Goal: Task Accomplishment & Management: Use online tool/utility

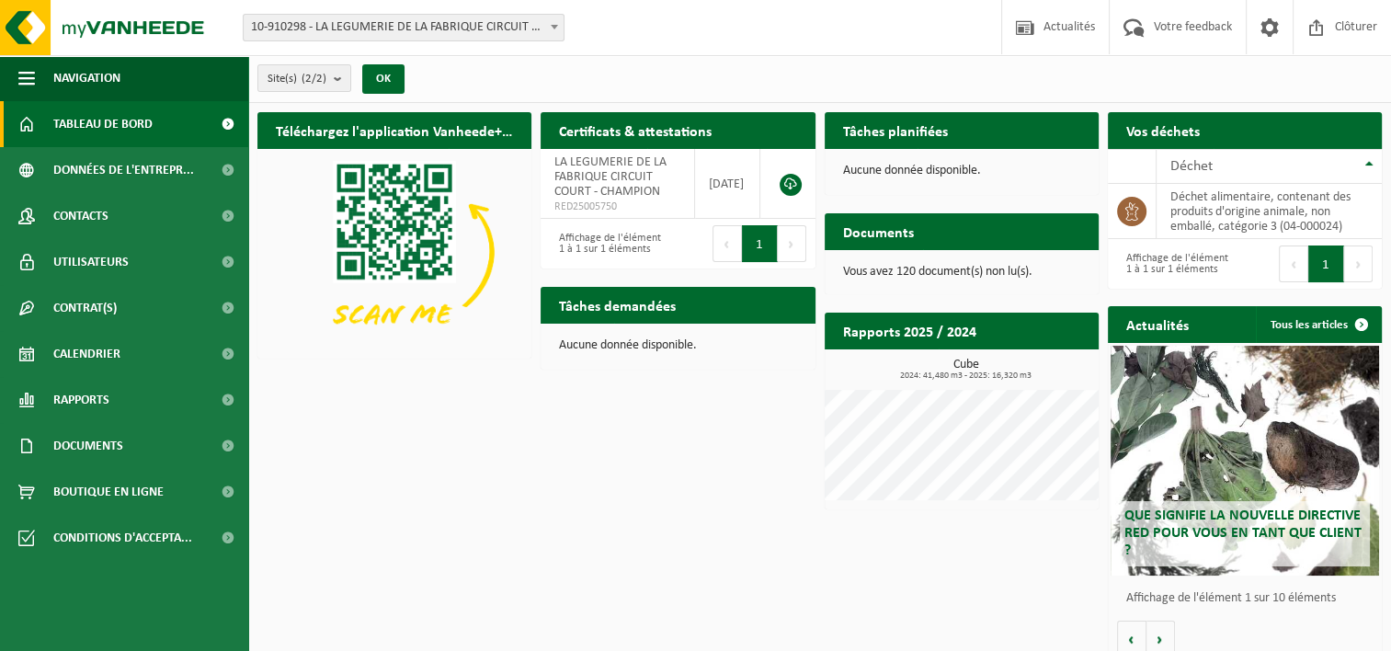
click at [1331, 268] on button "1" at bounding box center [1327, 264] width 36 height 37
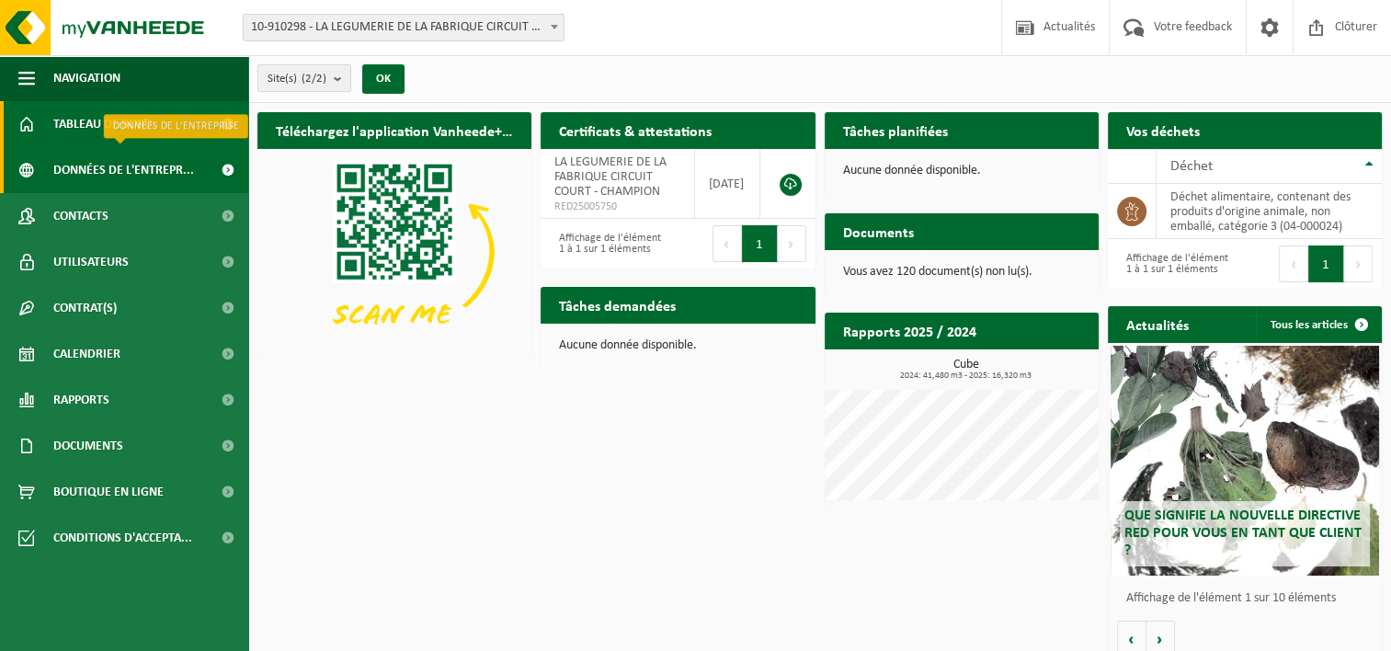
click at [89, 166] on span "Données de l'entrepr..." at bounding box center [123, 170] width 141 height 46
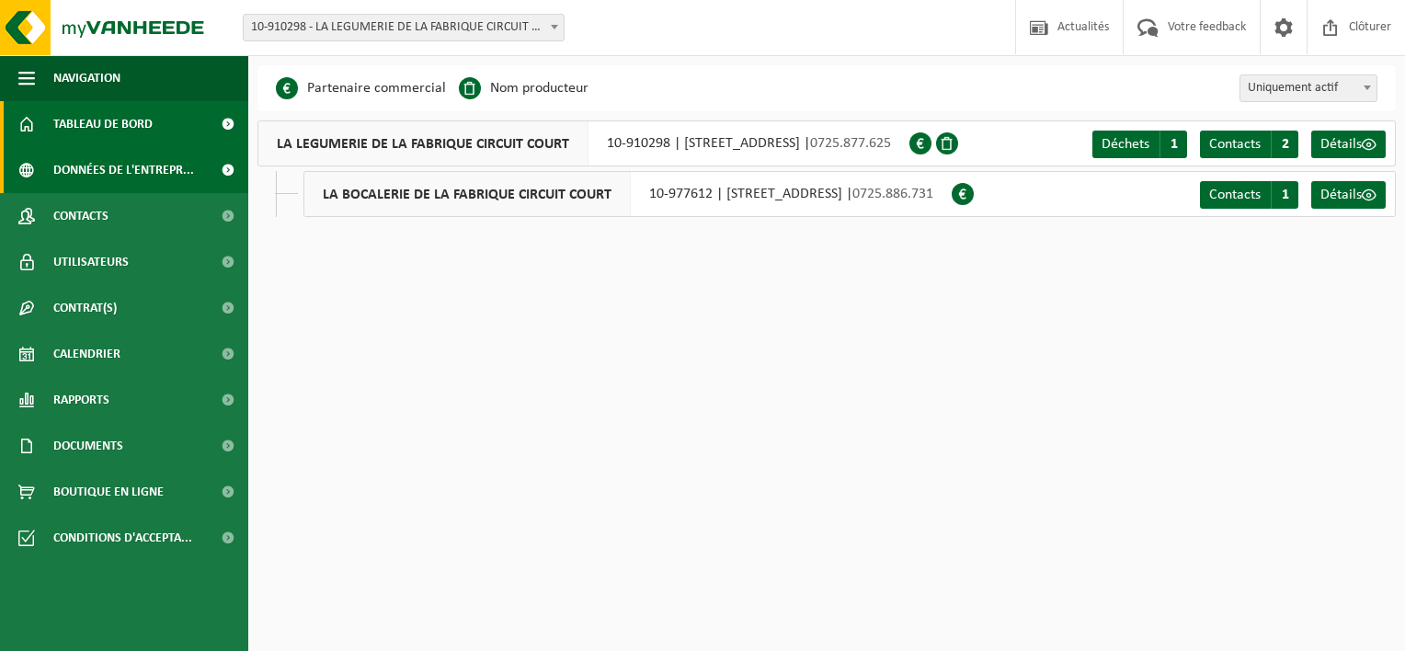
click at [88, 129] on span "Tableau de bord" at bounding box center [102, 124] width 99 height 46
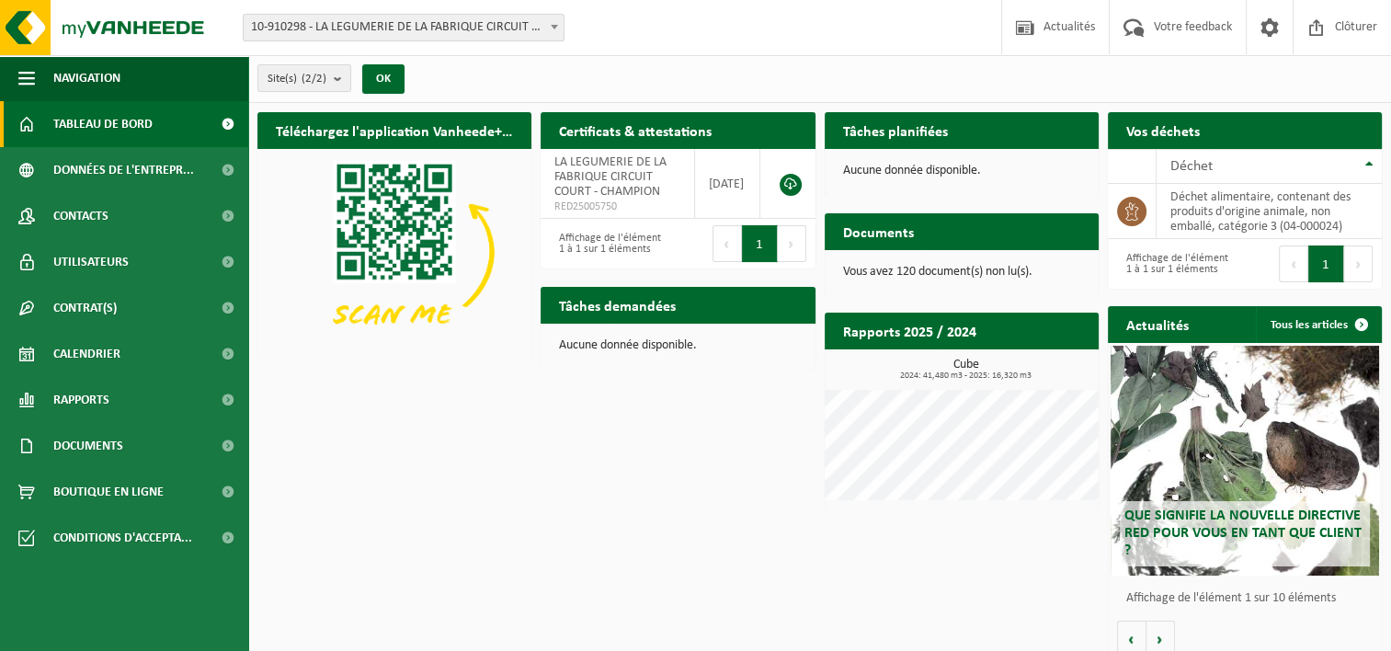
scroll to position [15, 0]
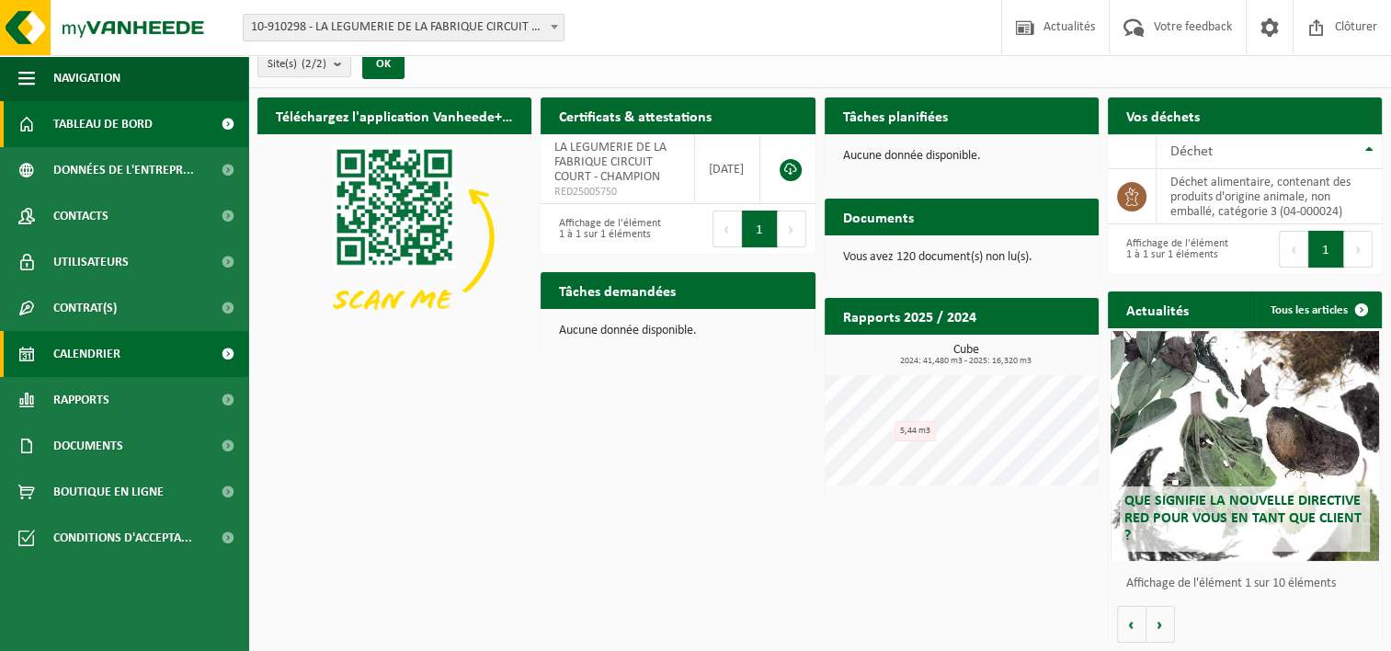
click at [103, 343] on span "Calendrier" at bounding box center [86, 354] width 67 height 46
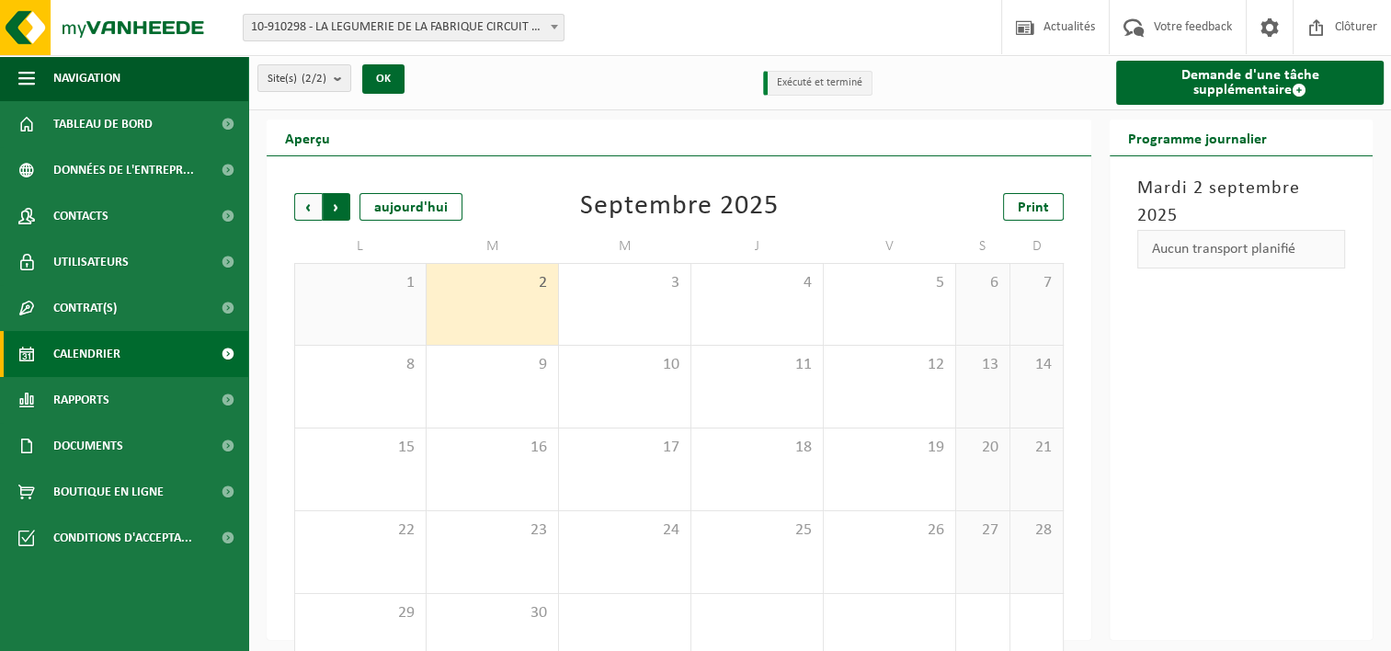
click at [311, 209] on span "Précédent" at bounding box center [308, 207] width 28 height 28
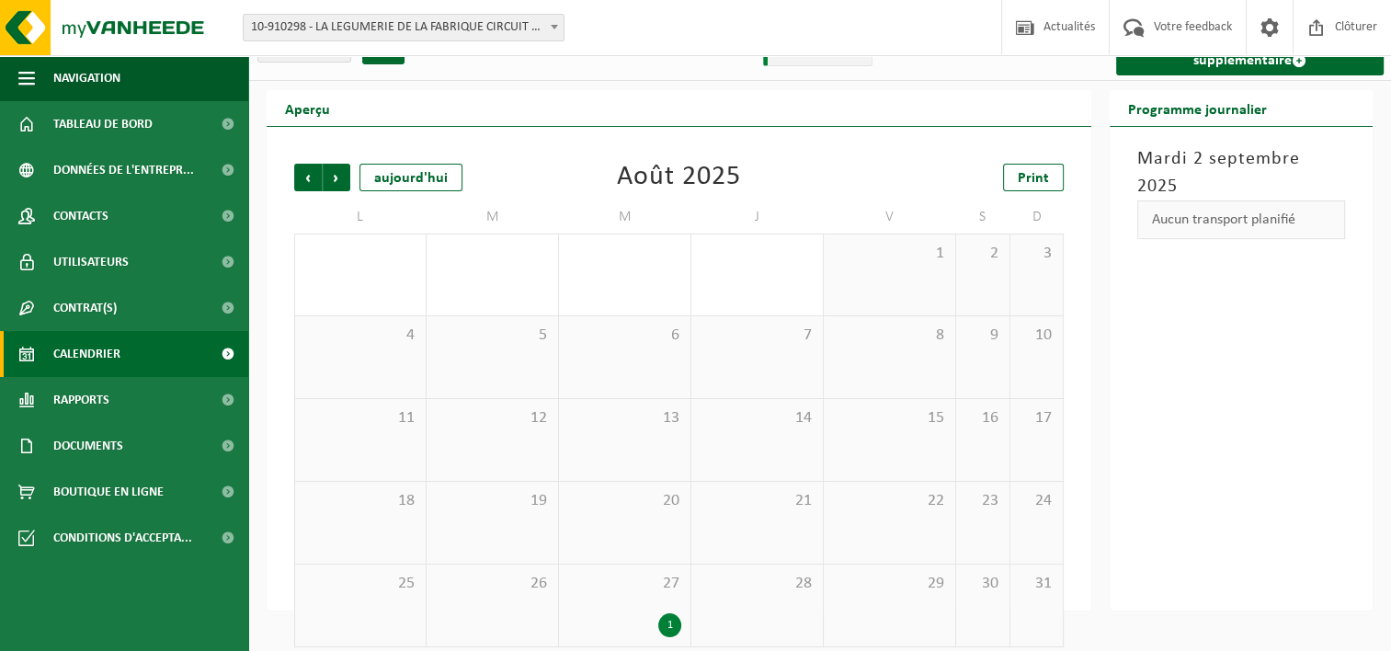
scroll to position [45, 0]
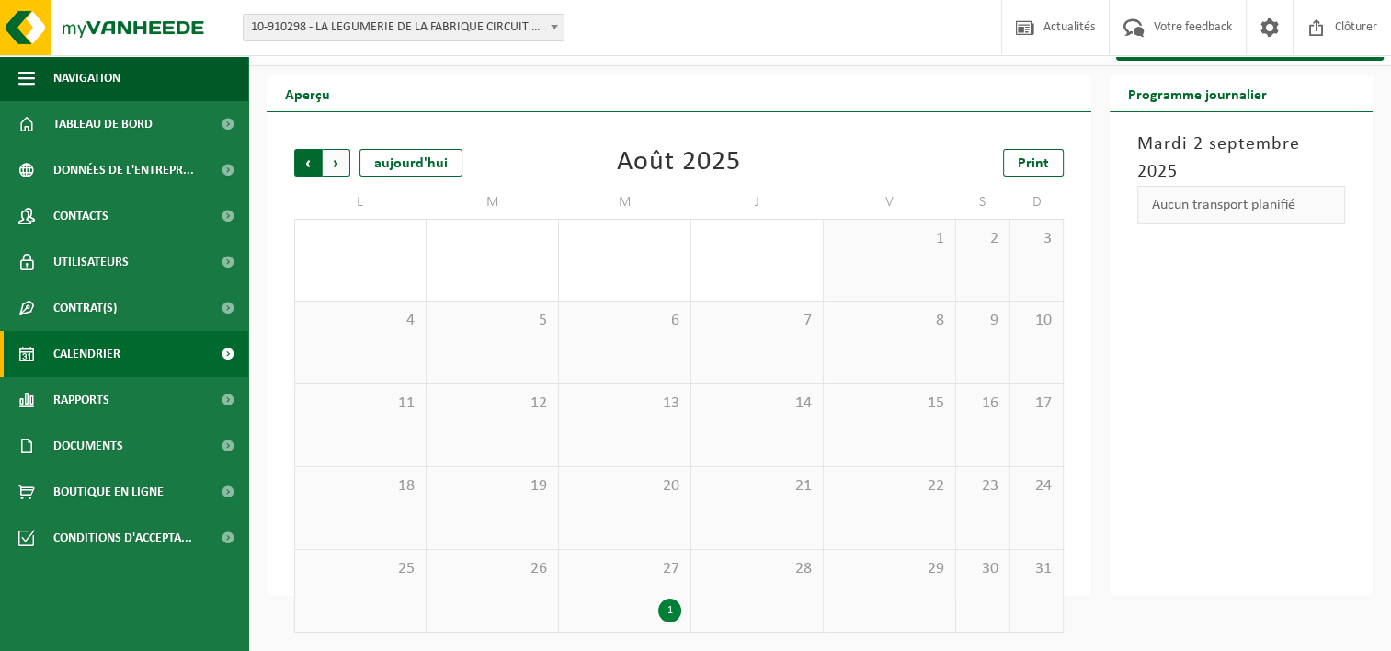
click at [331, 166] on span "Suivant" at bounding box center [337, 163] width 28 height 28
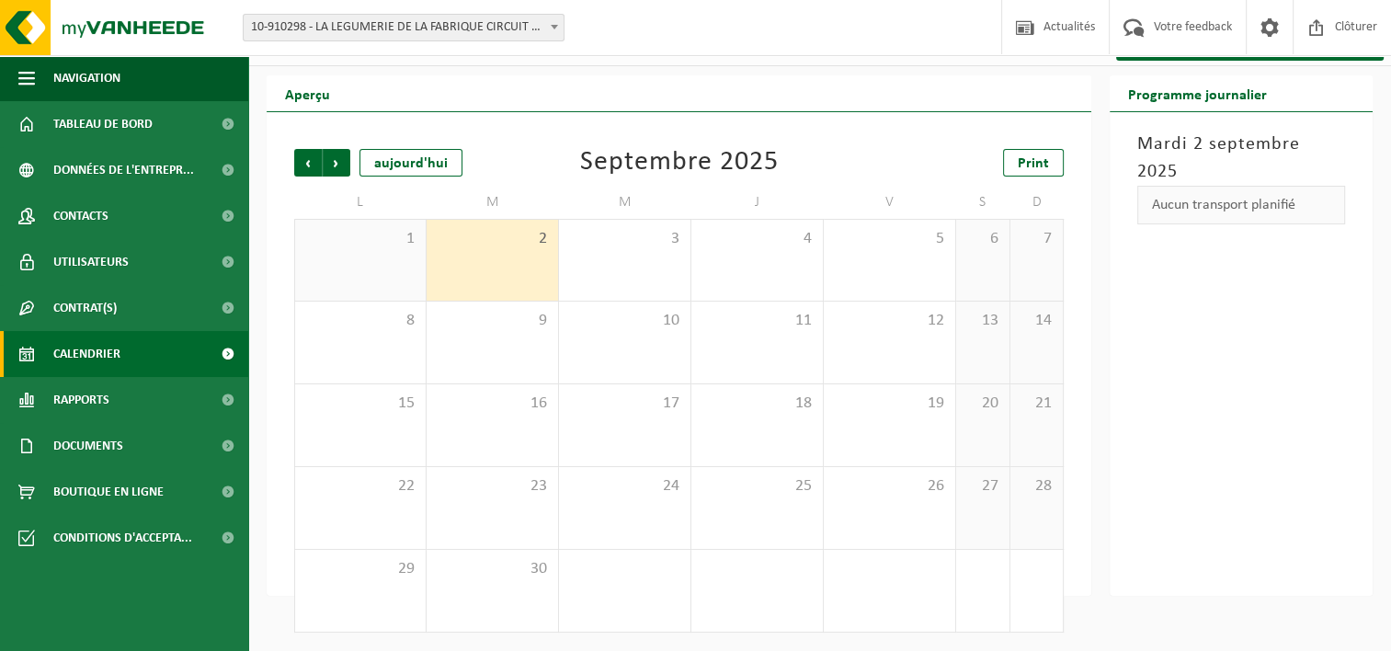
click at [331, 166] on span "Suivant" at bounding box center [337, 163] width 28 height 28
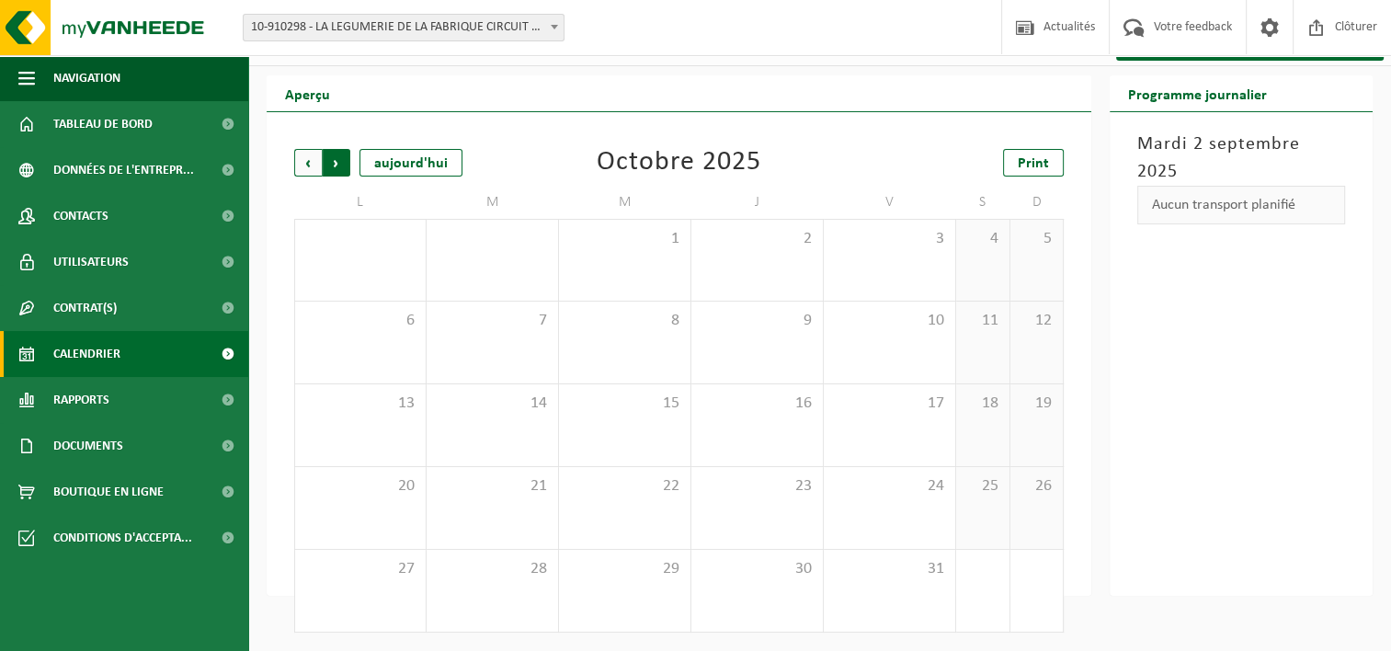
click at [304, 160] on span "Précédent" at bounding box center [308, 163] width 28 height 28
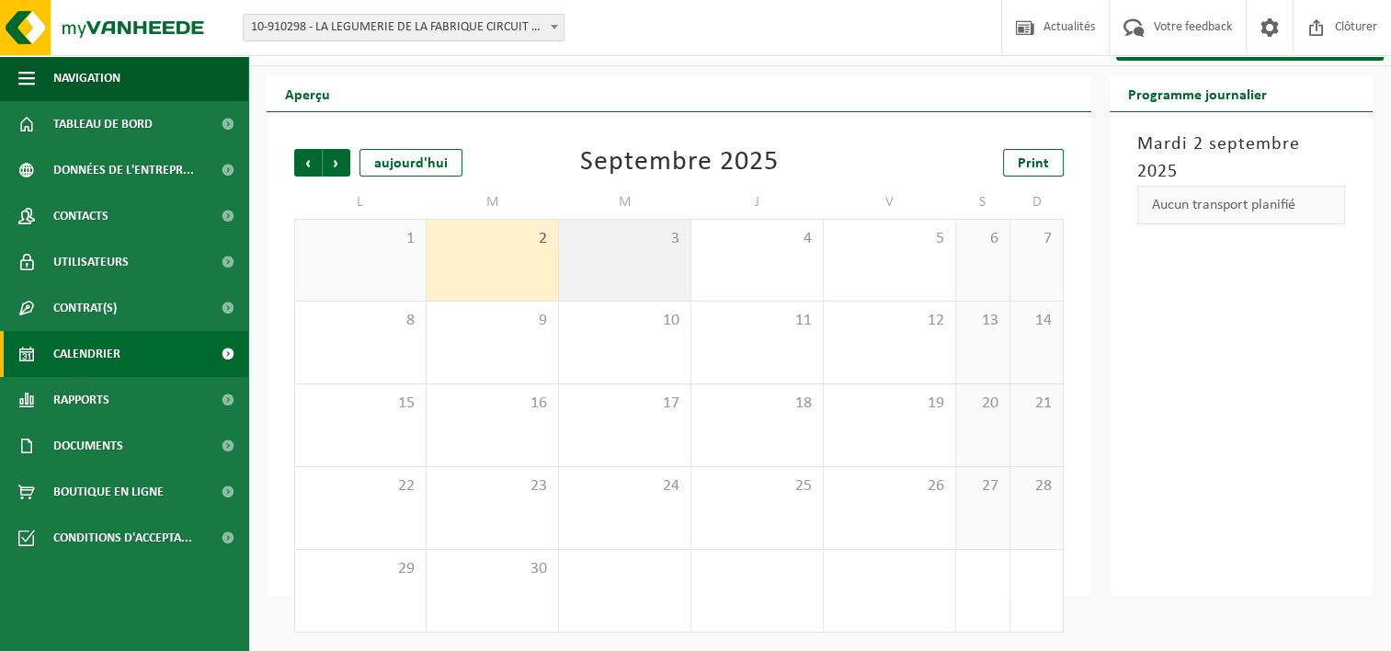
click at [646, 258] on div "3" at bounding box center [625, 260] width 132 height 81
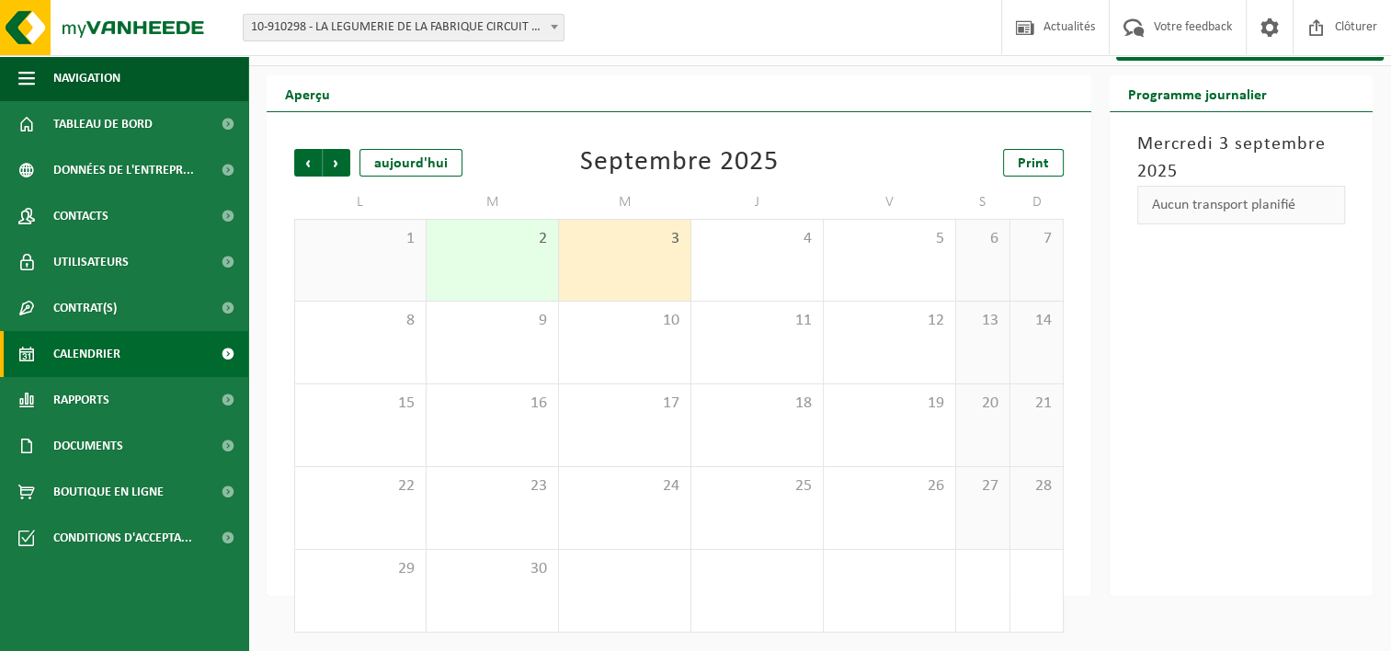
click at [1188, 212] on div "Aucun transport planifié" at bounding box center [1242, 205] width 208 height 39
drag, startPoint x: 623, startPoint y: 269, endPoint x: 614, endPoint y: 254, distance: 17.4
click at [614, 254] on div "3" at bounding box center [625, 260] width 132 height 81
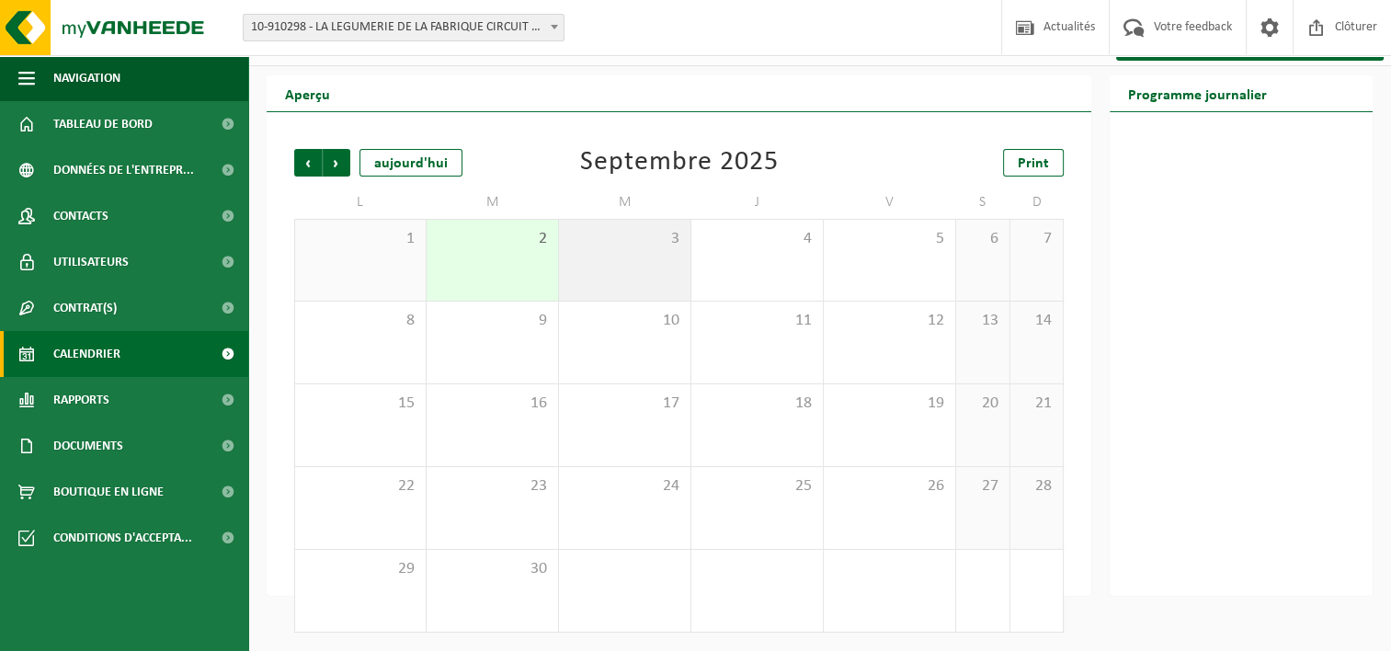
click at [614, 254] on div "3" at bounding box center [625, 260] width 132 height 81
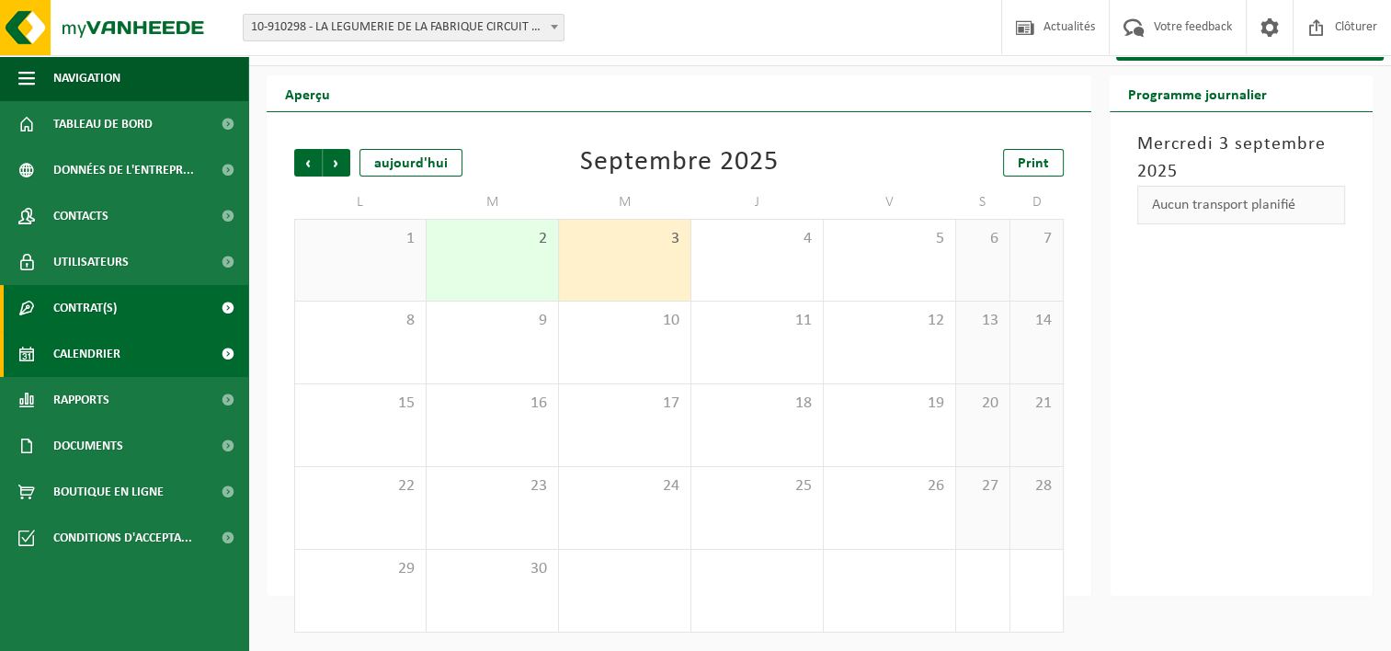
click at [152, 307] on link "Contrat(s)" at bounding box center [124, 308] width 248 height 46
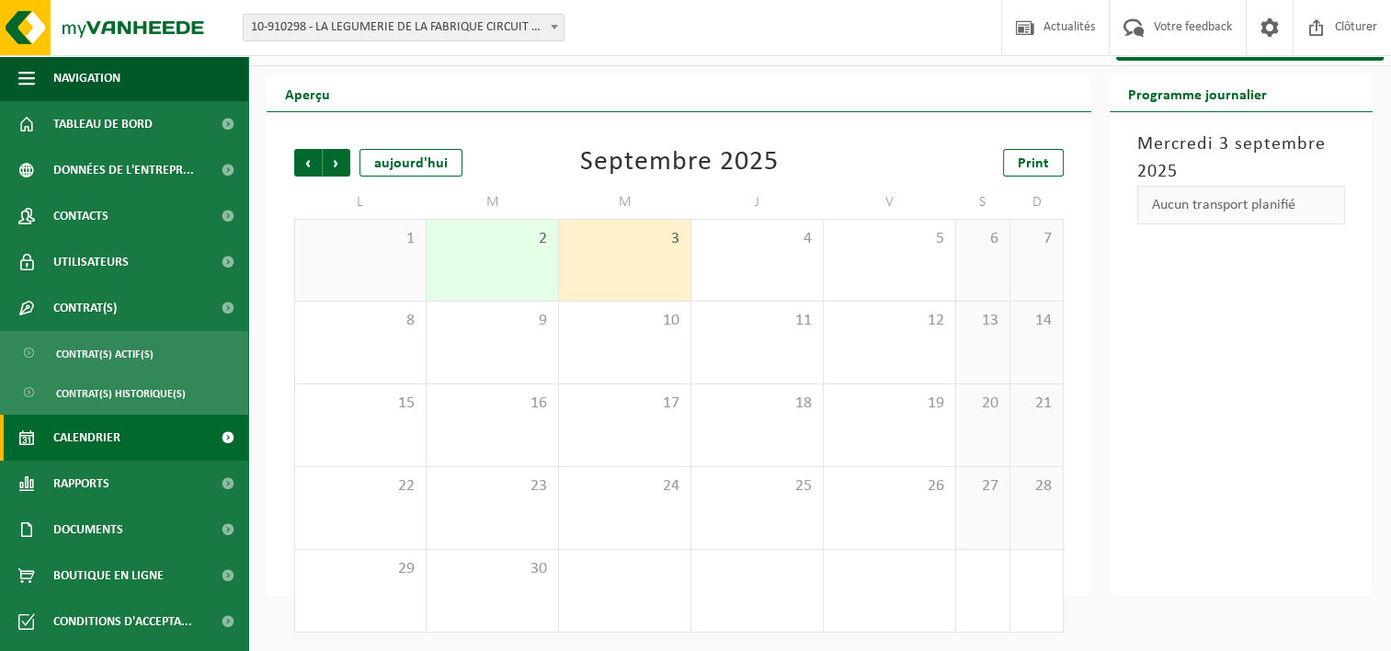
click at [37, 435] on link "Calendrier" at bounding box center [124, 438] width 248 height 46
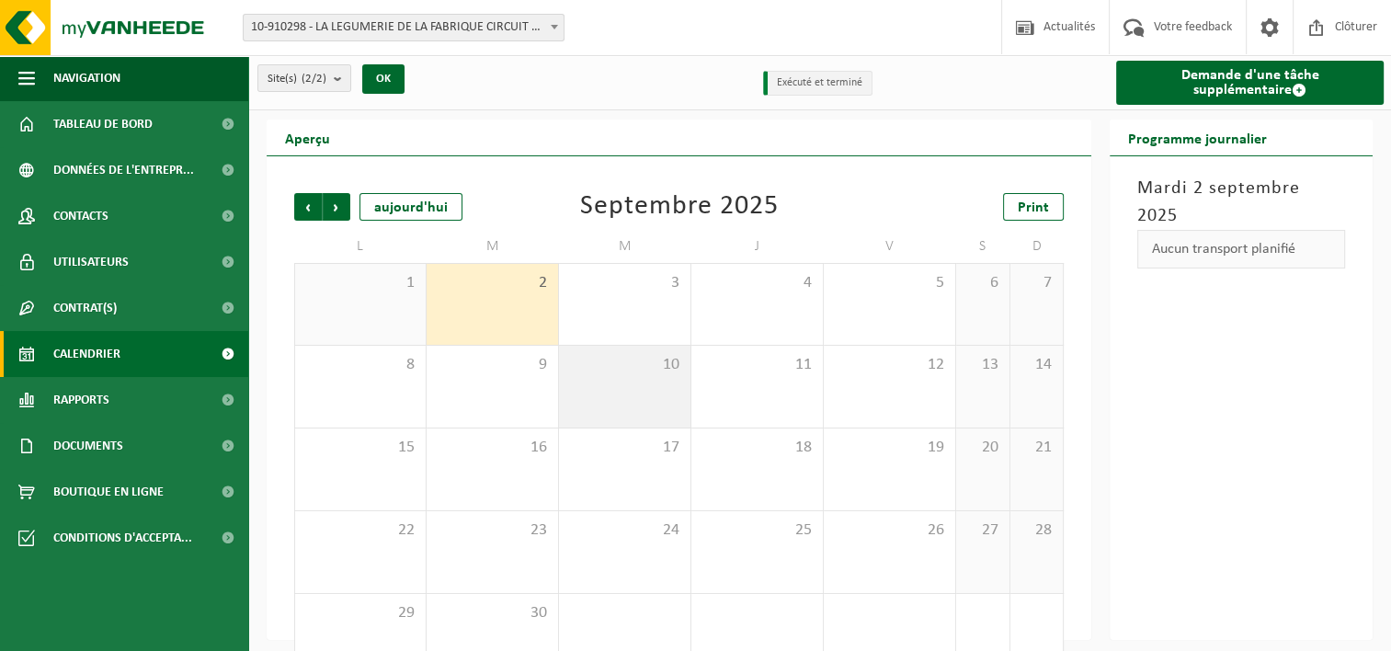
click at [600, 379] on div "10" at bounding box center [625, 387] width 132 height 82
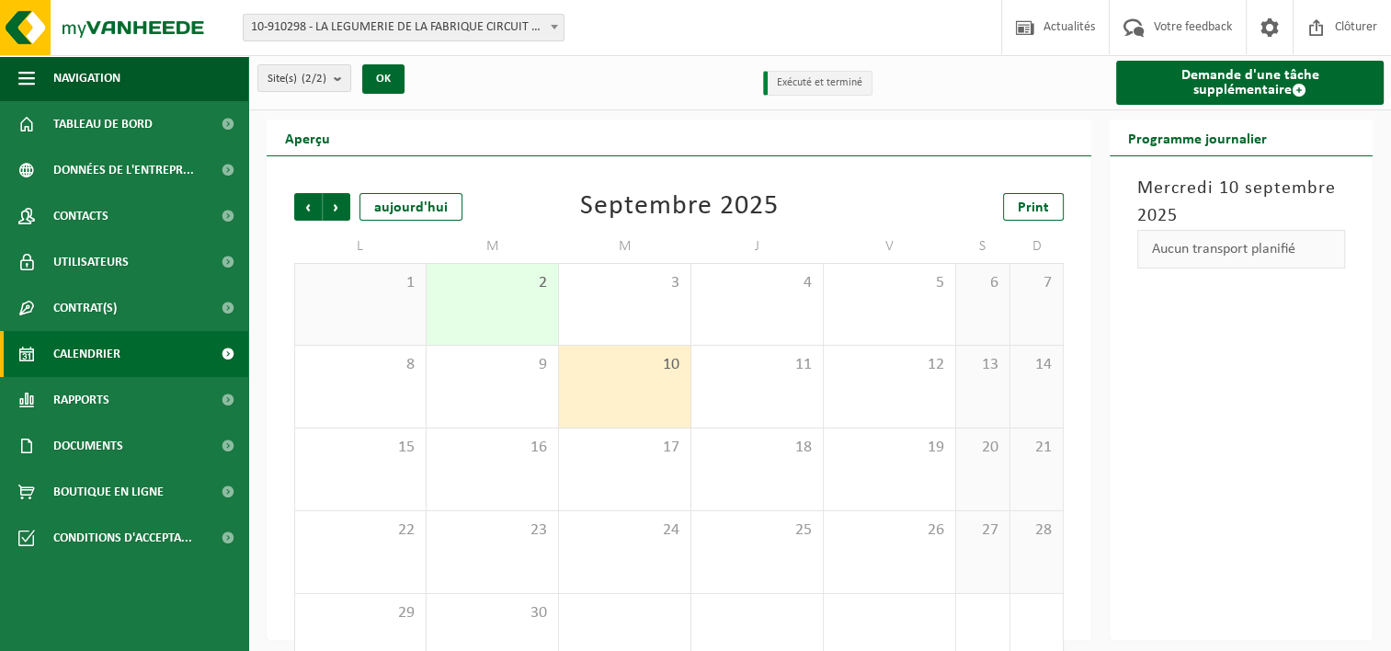
click at [559, 29] on span at bounding box center [554, 27] width 18 height 24
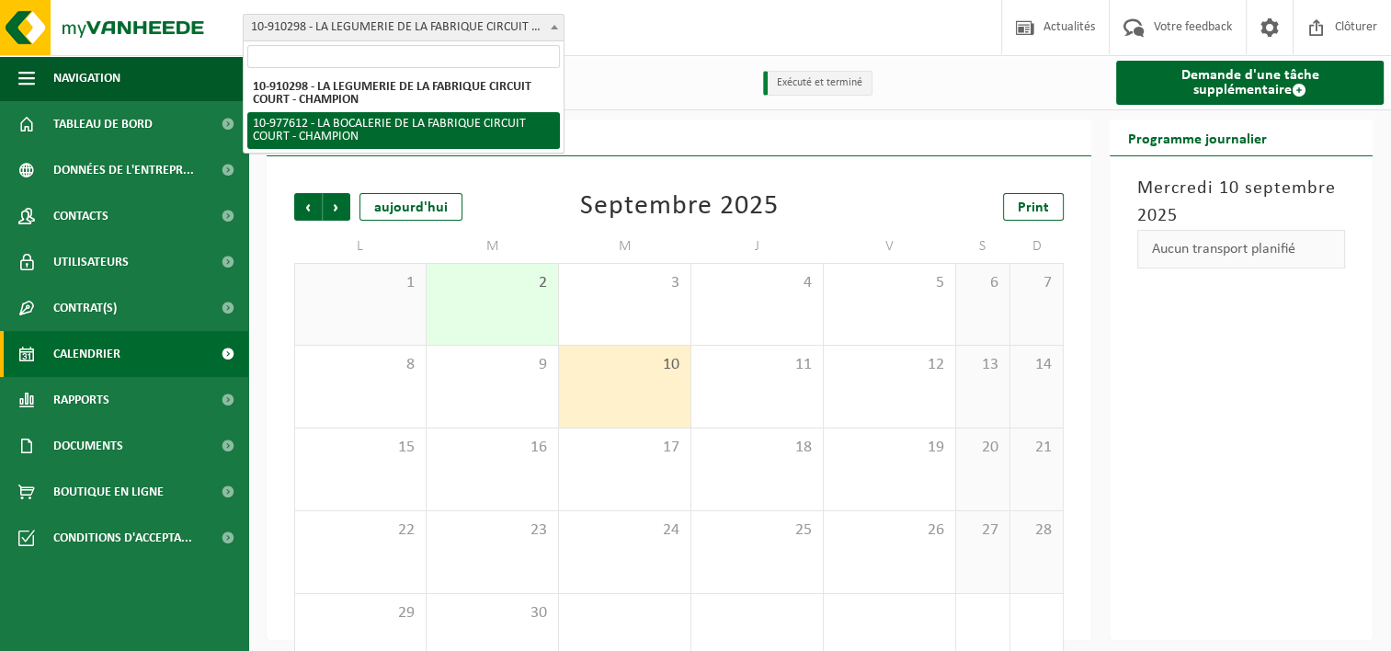
select select "159580"
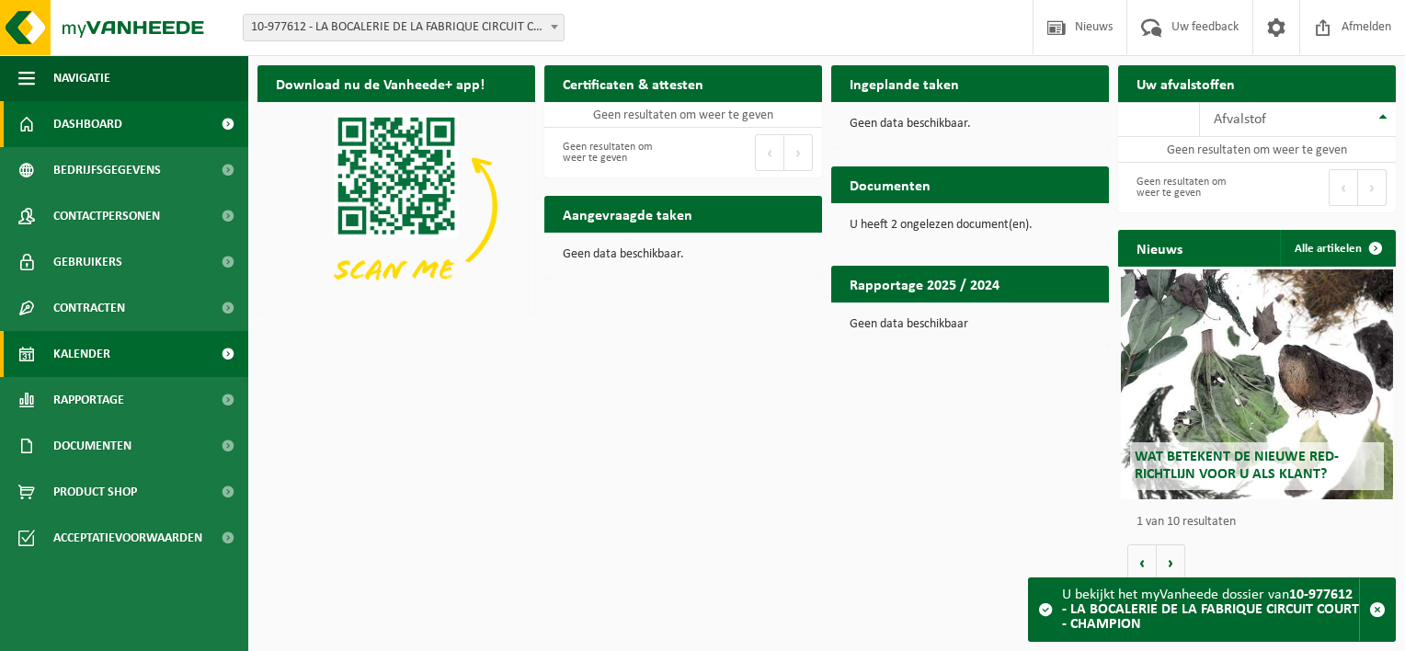
click at [96, 355] on span "Kalender" at bounding box center [81, 354] width 57 height 46
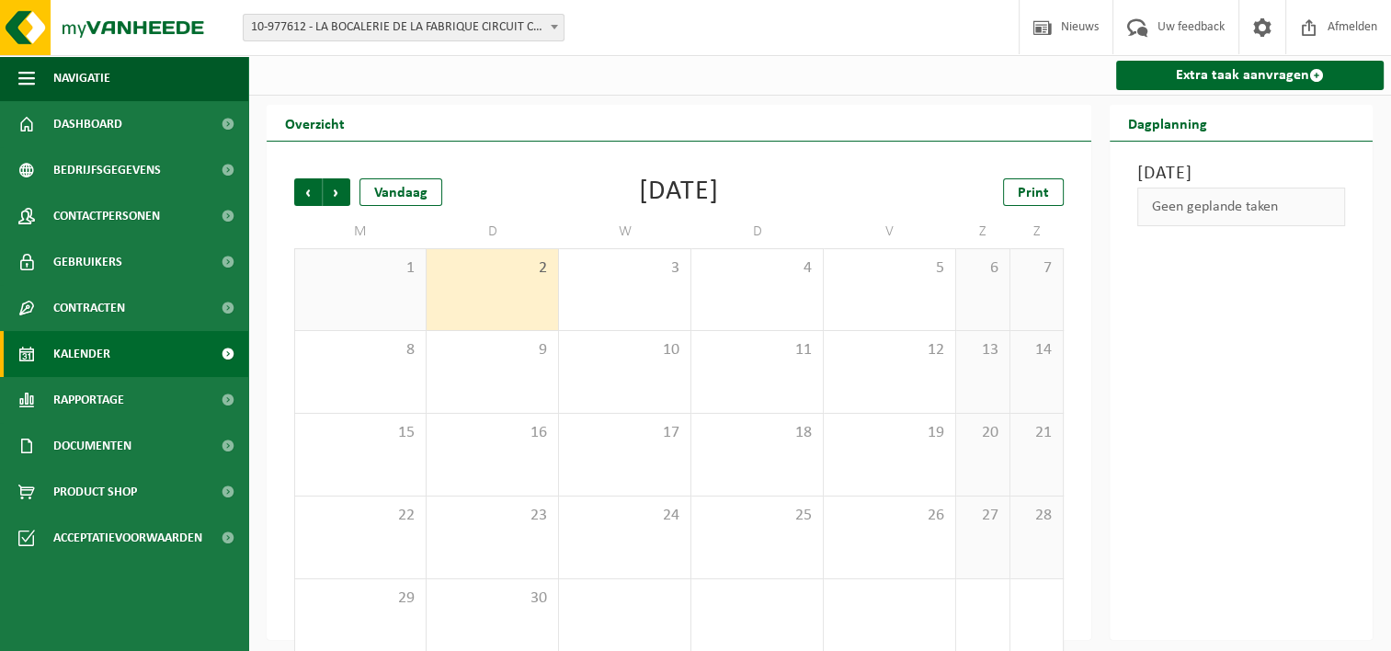
click at [291, 191] on div "Vorige Volgende Vandaag September 2025 Print M D W D V Z Z 1 2 3 4 5 6 7 8 9 10…" at bounding box center [679, 420] width 788 height 520
click at [297, 192] on span "Vorige" at bounding box center [308, 192] width 28 height 28
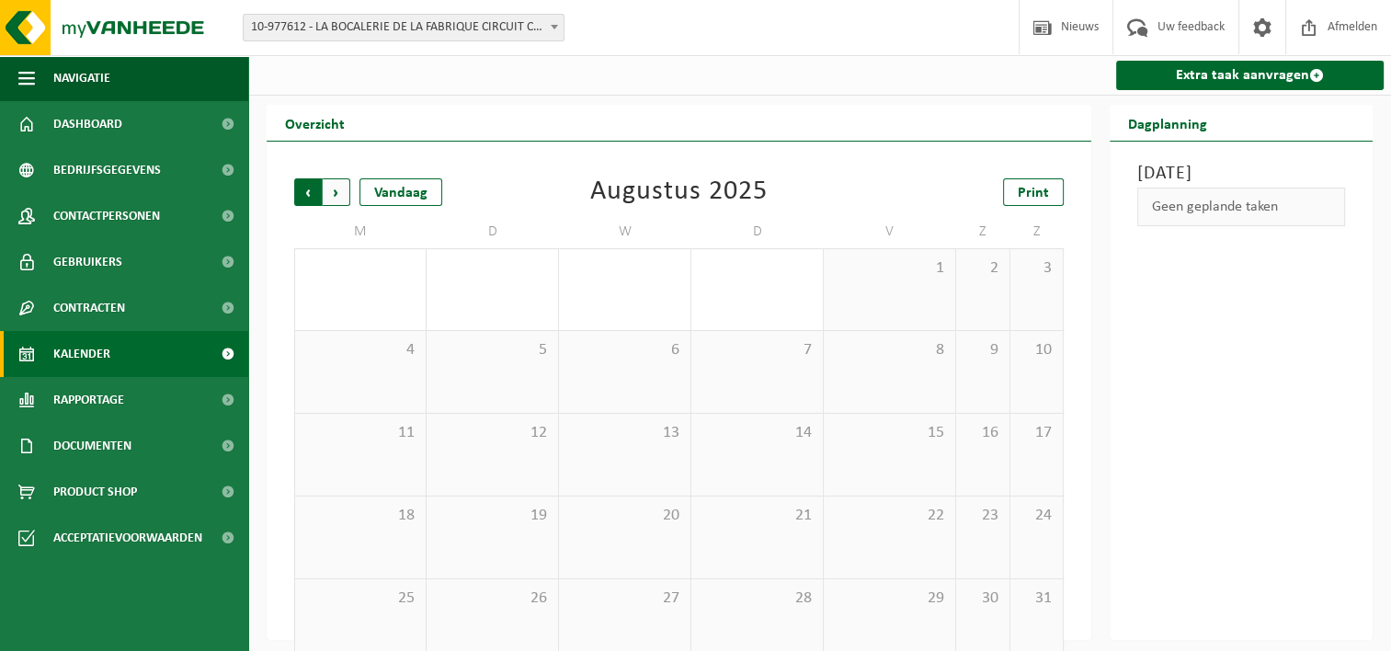
click at [335, 195] on span "Volgende" at bounding box center [337, 192] width 28 height 28
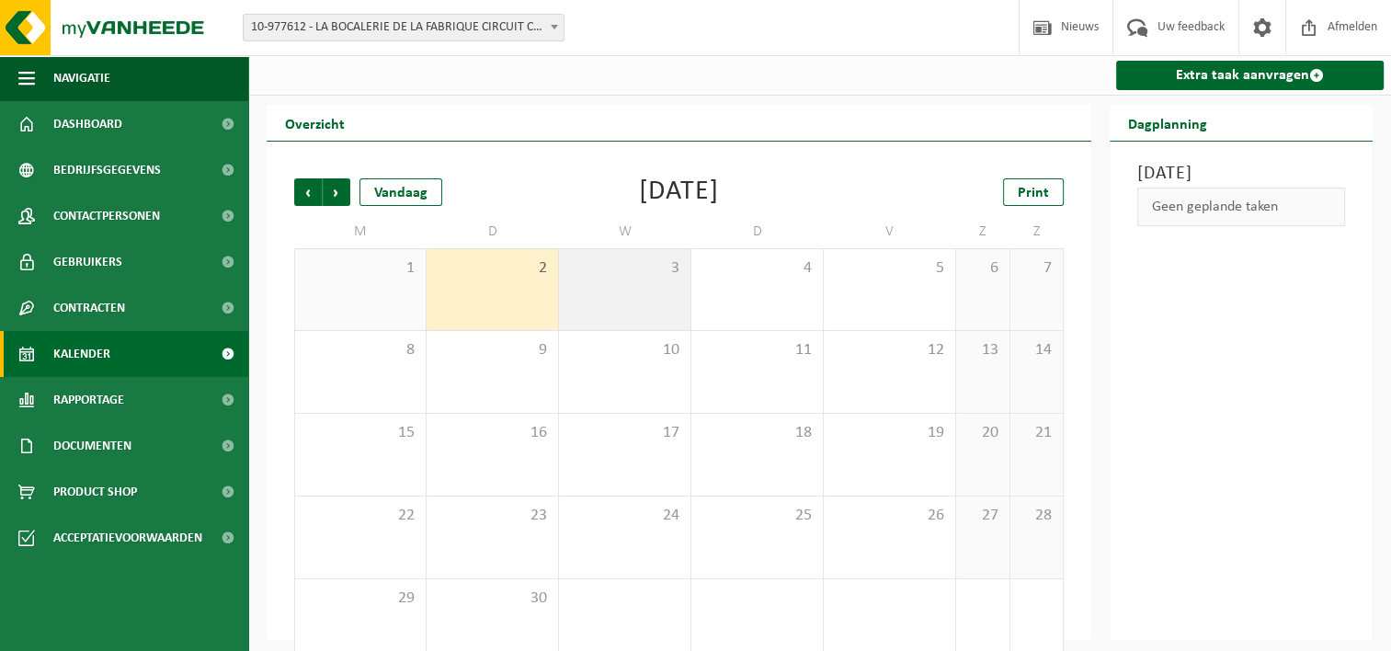
click at [650, 305] on div "3" at bounding box center [625, 289] width 132 height 81
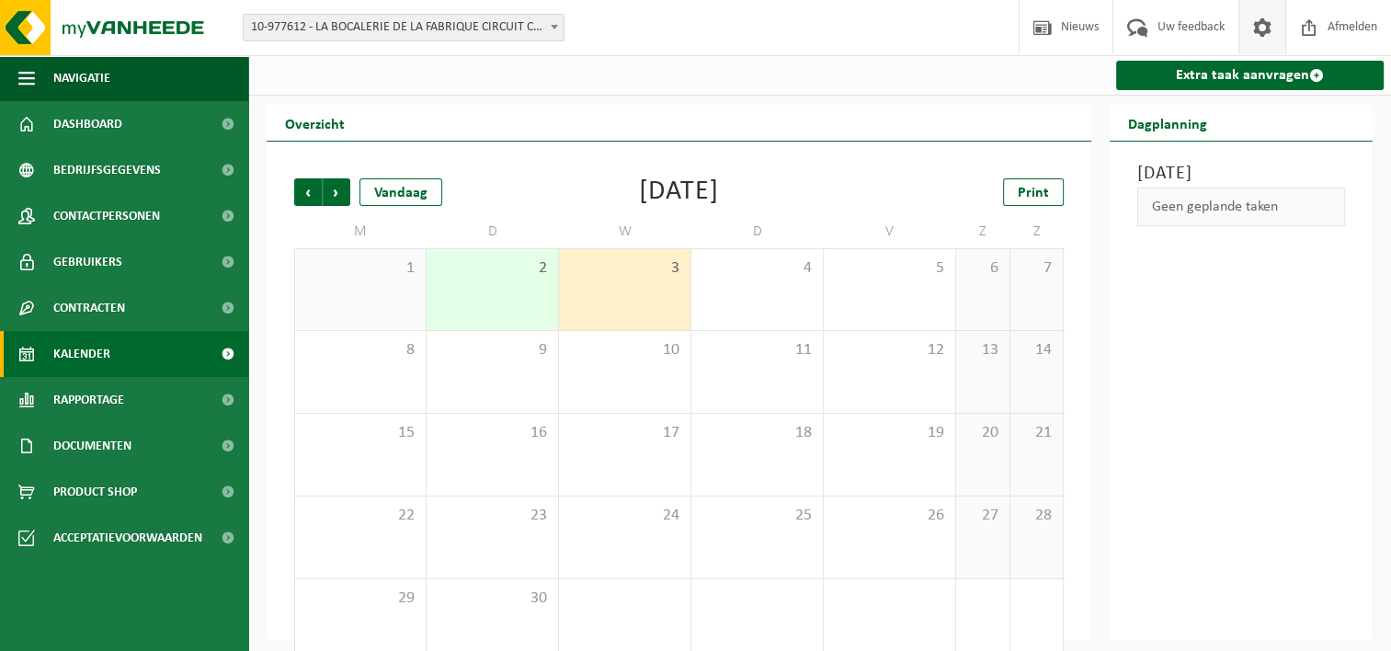
click at [1257, 33] on span at bounding box center [1263, 27] width 28 height 54
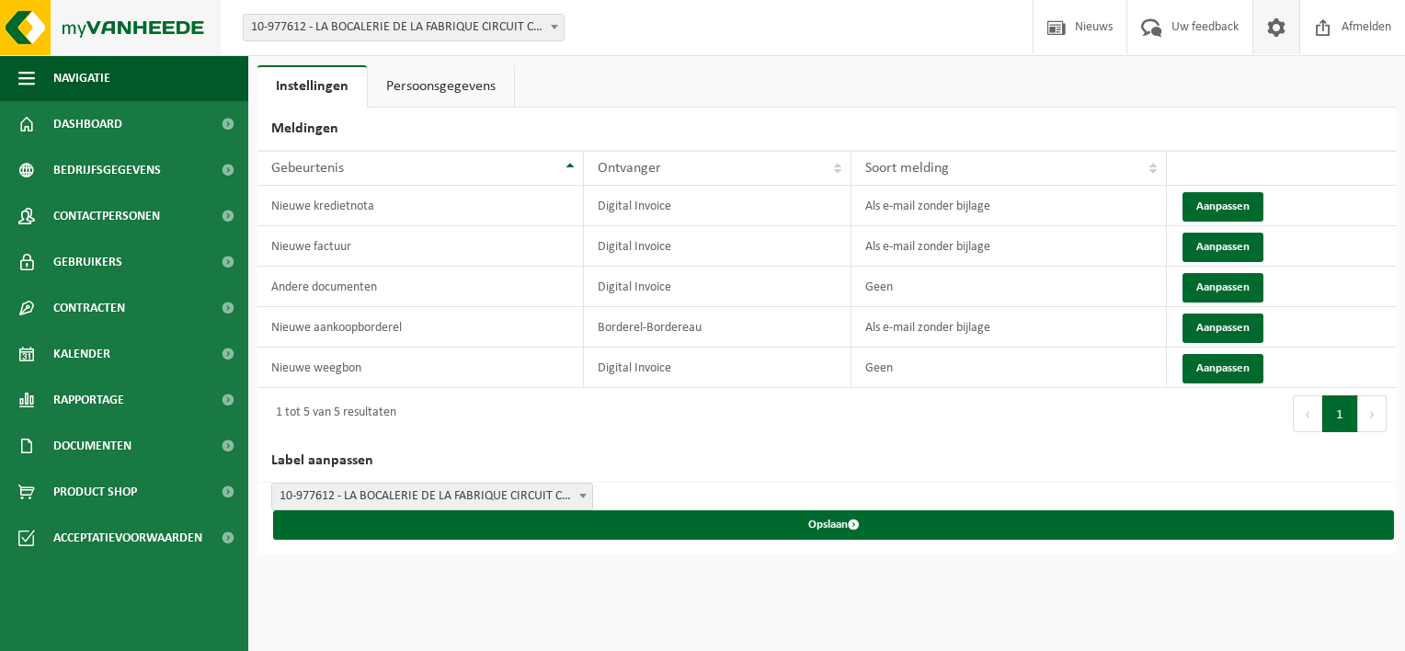
click at [168, 34] on img at bounding box center [110, 27] width 221 height 55
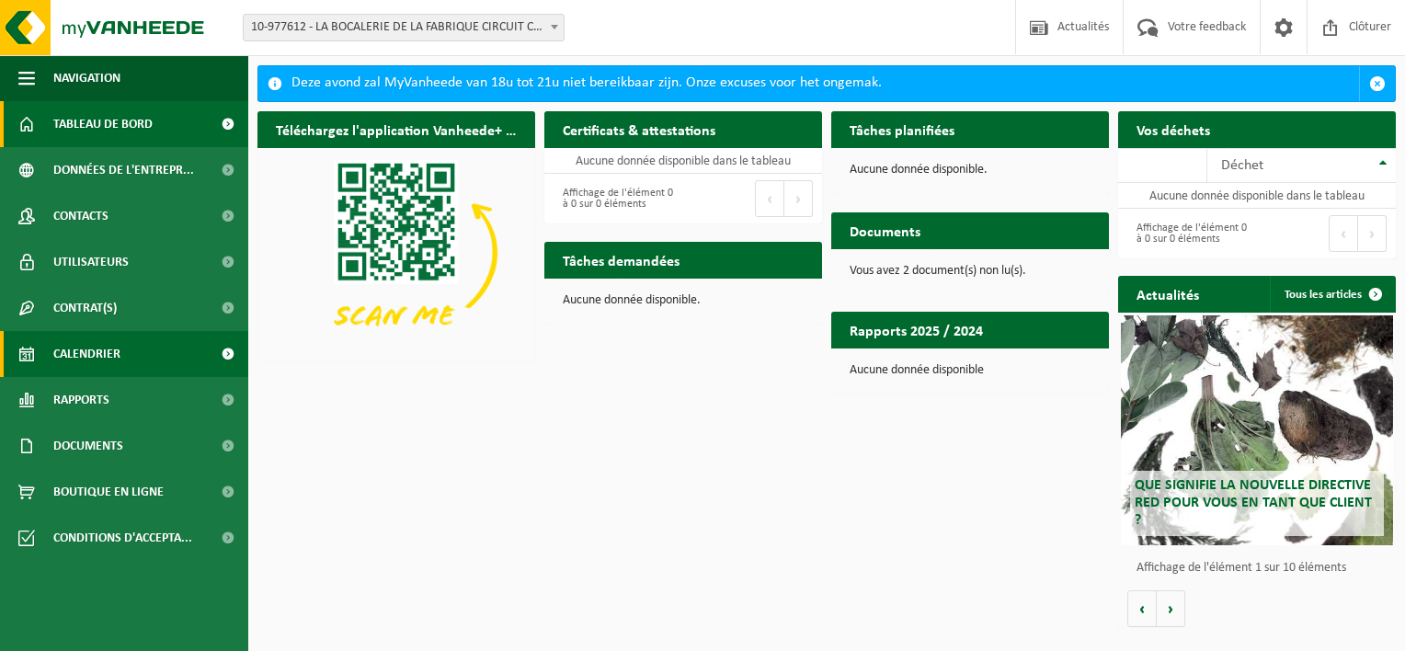
click at [54, 351] on span "Calendrier" at bounding box center [86, 354] width 67 height 46
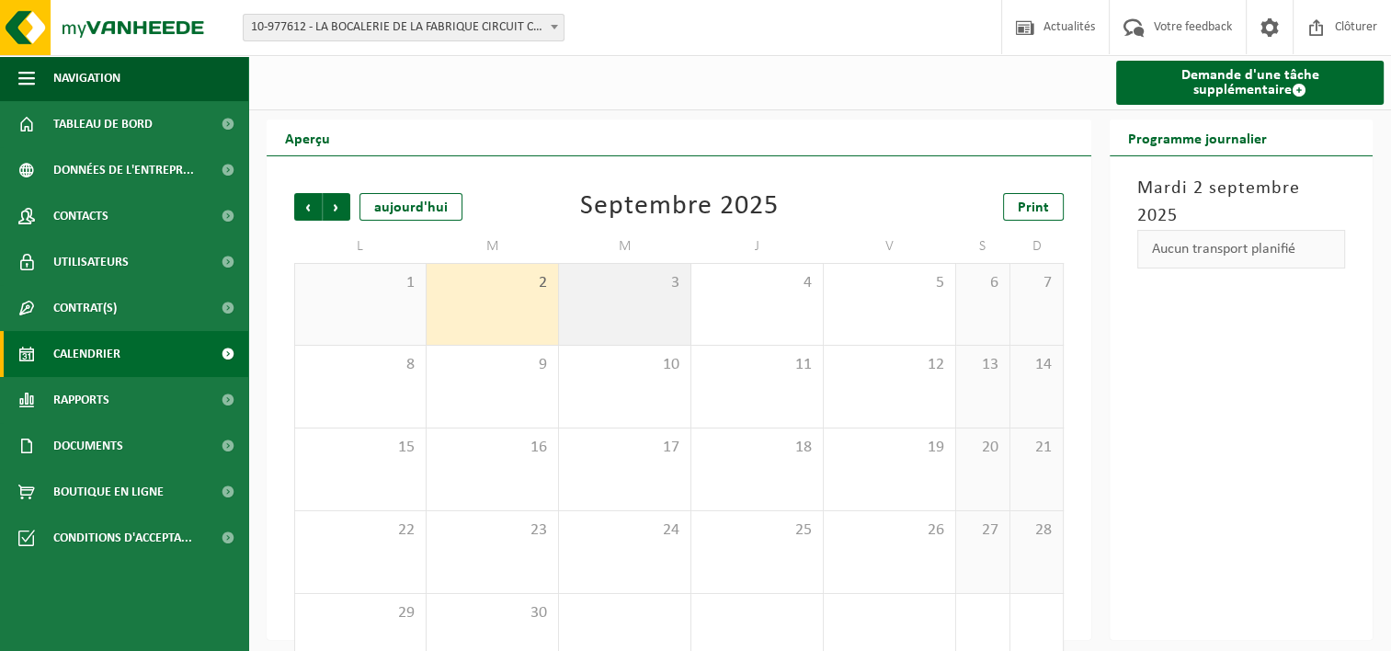
click at [641, 316] on div "3" at bounding box center [625, 304] width 132 height 81
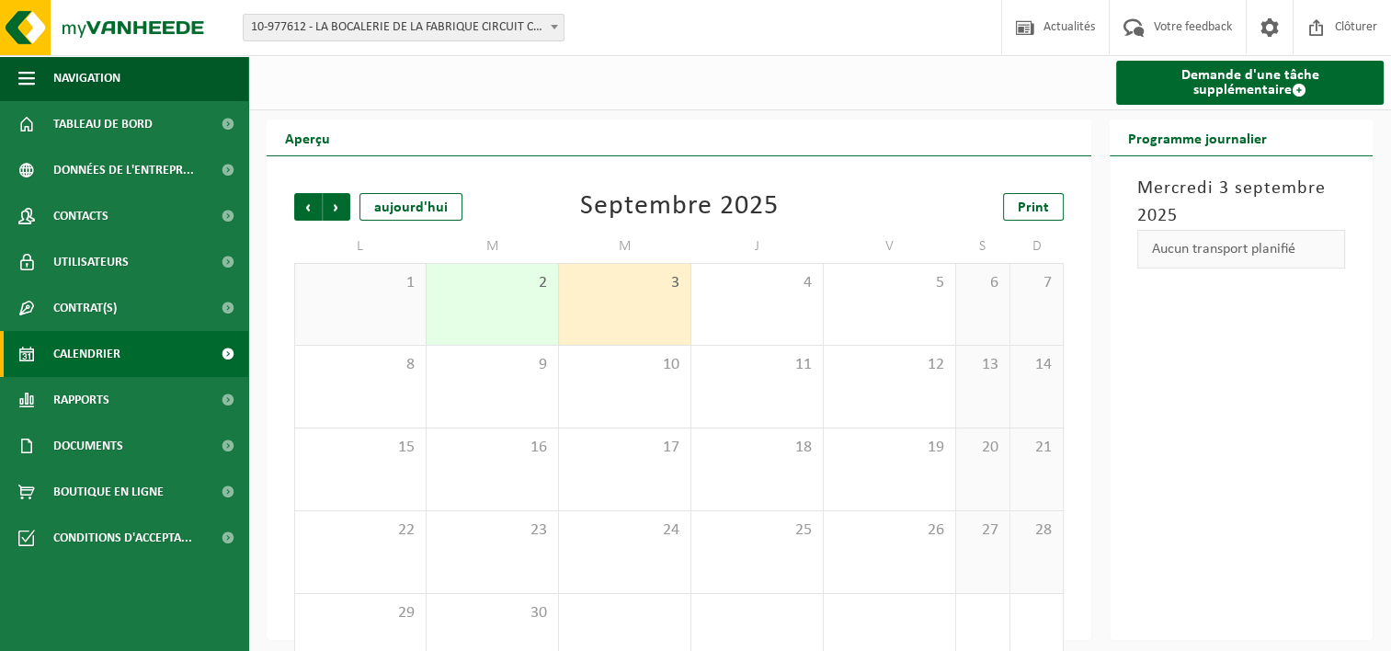
click at [1246, 254] on div "Aucun transport planifié" at bounding box center [1242, 249] width 208 height 39
click at [1254, 357] on div "[DATE] Aucun transport planifié" at bounding box center [1241, 398] width 263 height 484
click at [1292, 92] on span at bounding box center [1299, 90] width 15 height 15
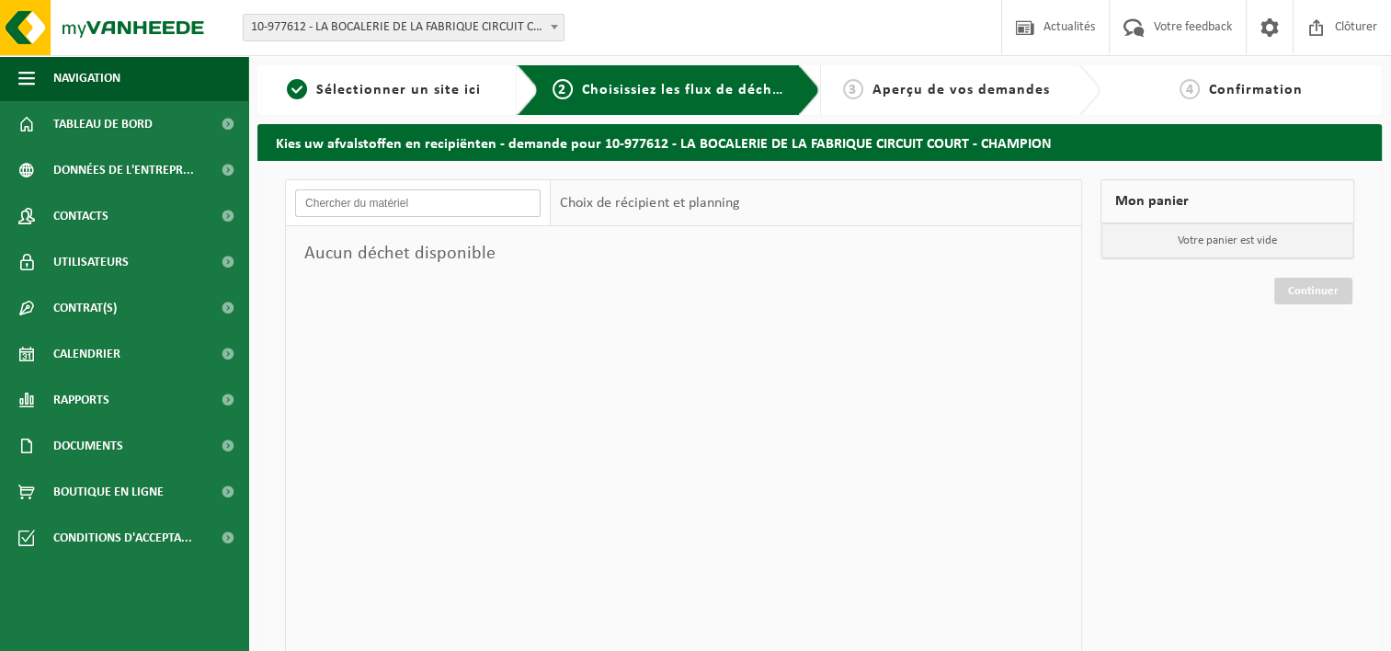
click at [423, 199] on input "text" at bounding box center [418, 203] width 246 height 28
click at [355, 191] on input "text" at bounding box center [418, 203] width 246 height 28
click at [357, 202] on input "text" at bounding box center [418, 203] width 246 height 28
type input "BIO"
click at [1261, 234] on p "Votre panier est vide" at bounding box center [1228, 240] width 252 height 35
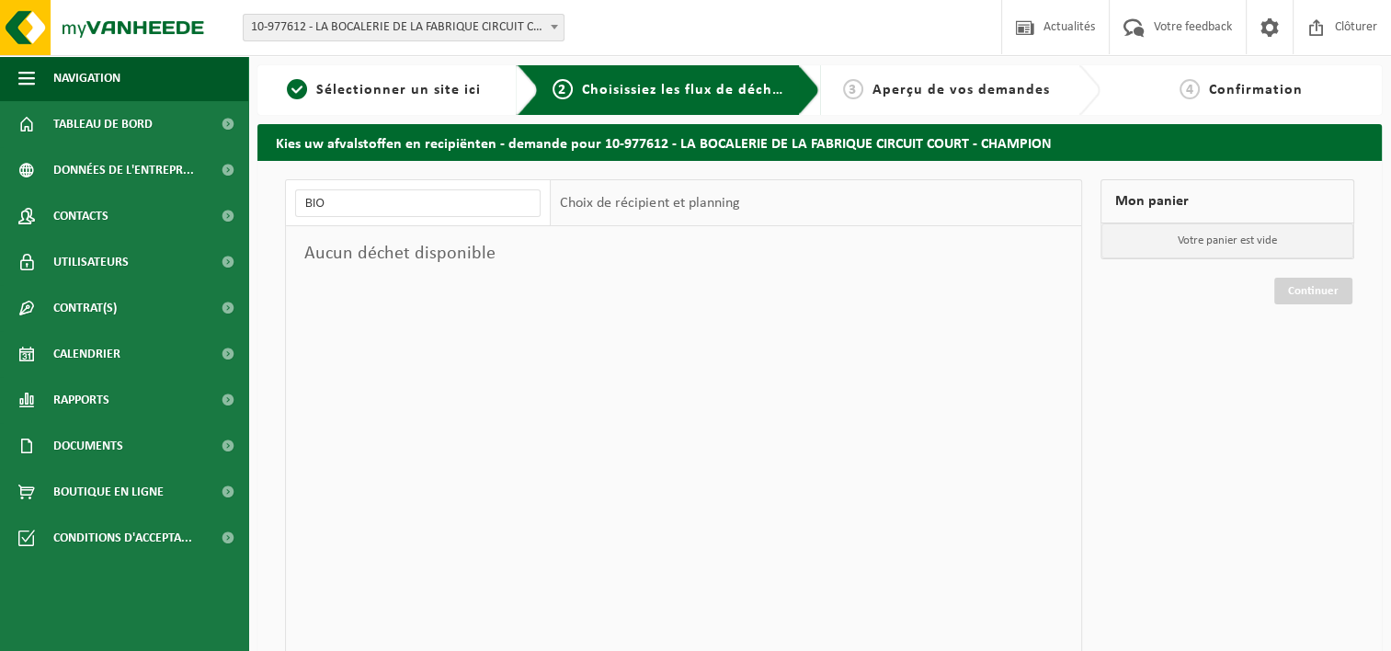
drag, startPoint x: 1261, startPoint y: 234, endPoint x: 902, endPoint y: 99, distance: 383.0
click at [902, 99] on div "3 Aperçu de vos demandes" at bounding box center [946, 90] width 235 height 22
click at [96, 361] on span "Calendrier" at bounding box center [86, 354] width 67 height 46
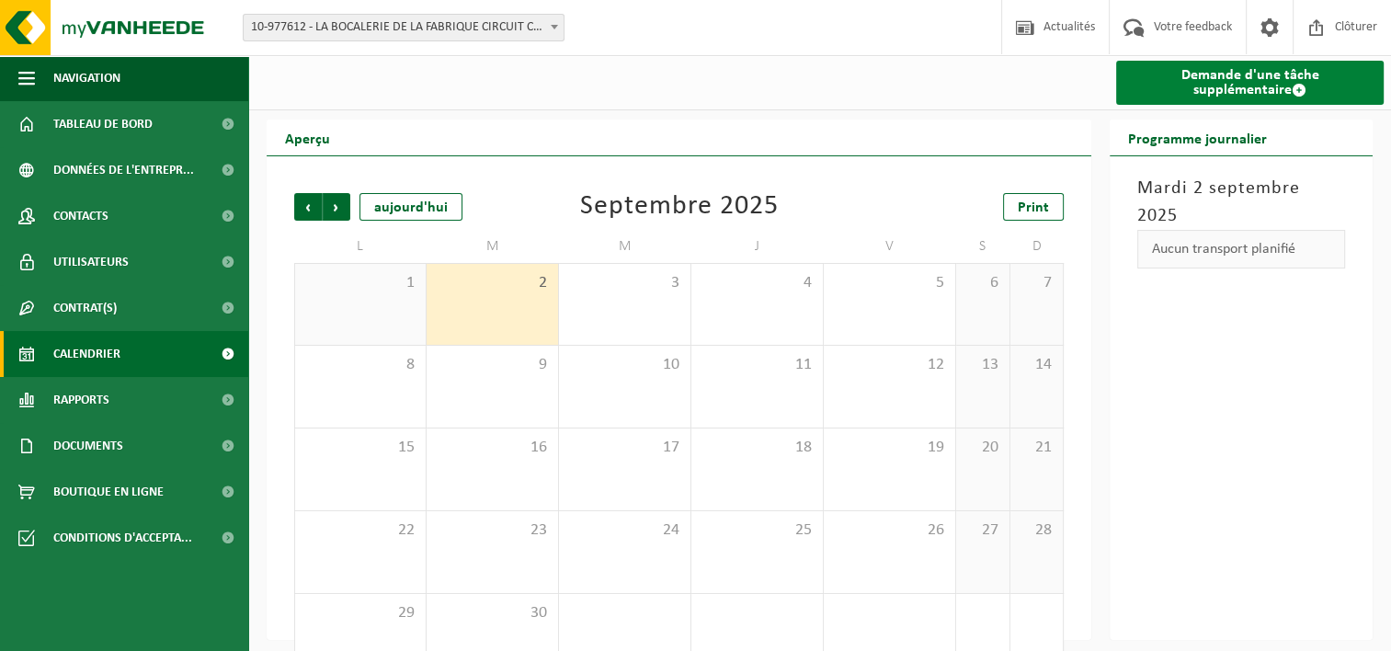
click at [1292, 92] on span at bounding box center [1299, 90] width 15 height 15
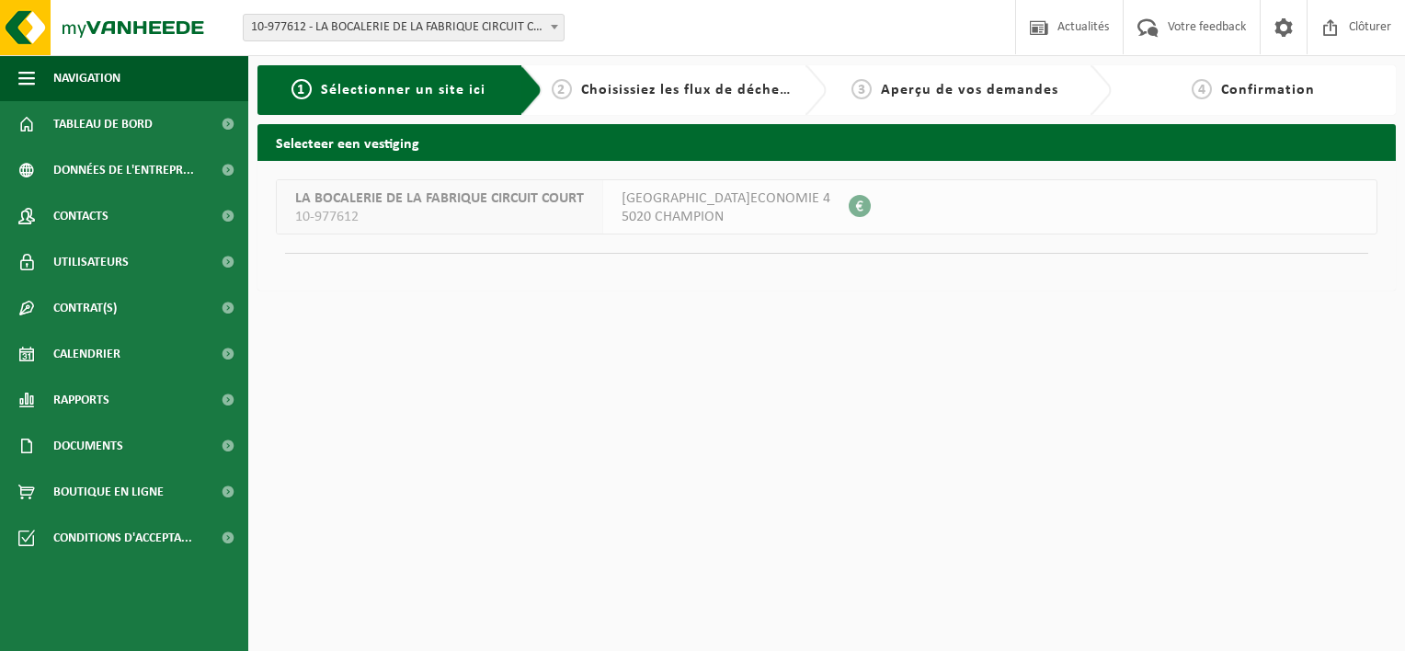
click at [708, 201] on span "RUE DE L'ECONOMIE 4" at bounding box center [726, 198] width 209 height 18
click at [482, 202] on span "LA BOCALERIE DE LA FABRIQUE CIRCUIT COURT" at bounding box center [439, 198] width 289 height 18
click at [482, 199] on span "LA BOCALERIE DE LA FABRIQUE CIRCUIT COURT" at bounding box center [439, 198] width 289 height 18
click at [662, 88] on span "Choisissiez les flux de déchets et récipients" at bounding box center [734, 90] width 306 height 15
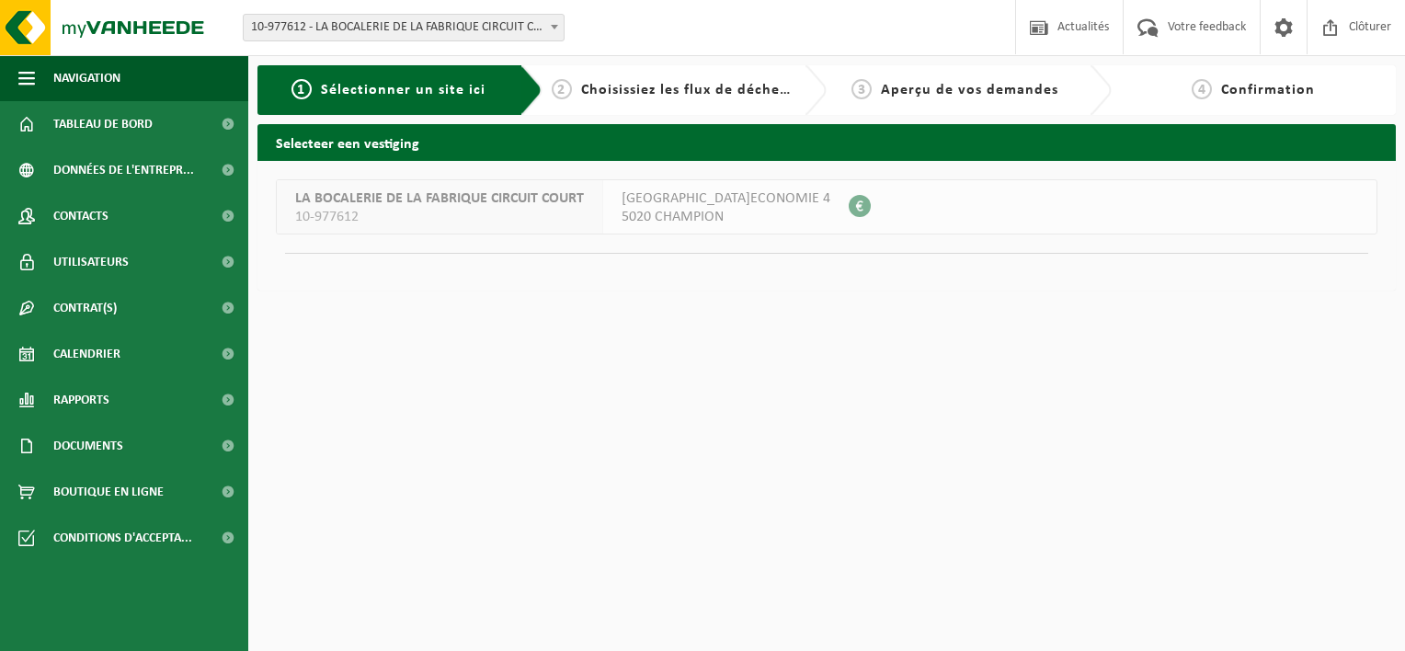
click at [334, 209] on span "10-977612" at bounding box center [439, 217] width 289 height 18
click at [333, 208] on span "10-977612" at bounding box center [439, 217] width 289 height 18
click at [621, 92] on span "Choisissiez les flux de déchets et récipients" at bounding box center [734, 90] width 306 height 15
click at [556, 91] on span "2" at bounding box center [562, 89] width 20 height 20
click at [559, 92] on span "2" at bounding box center [562, 89] width 20 height 20
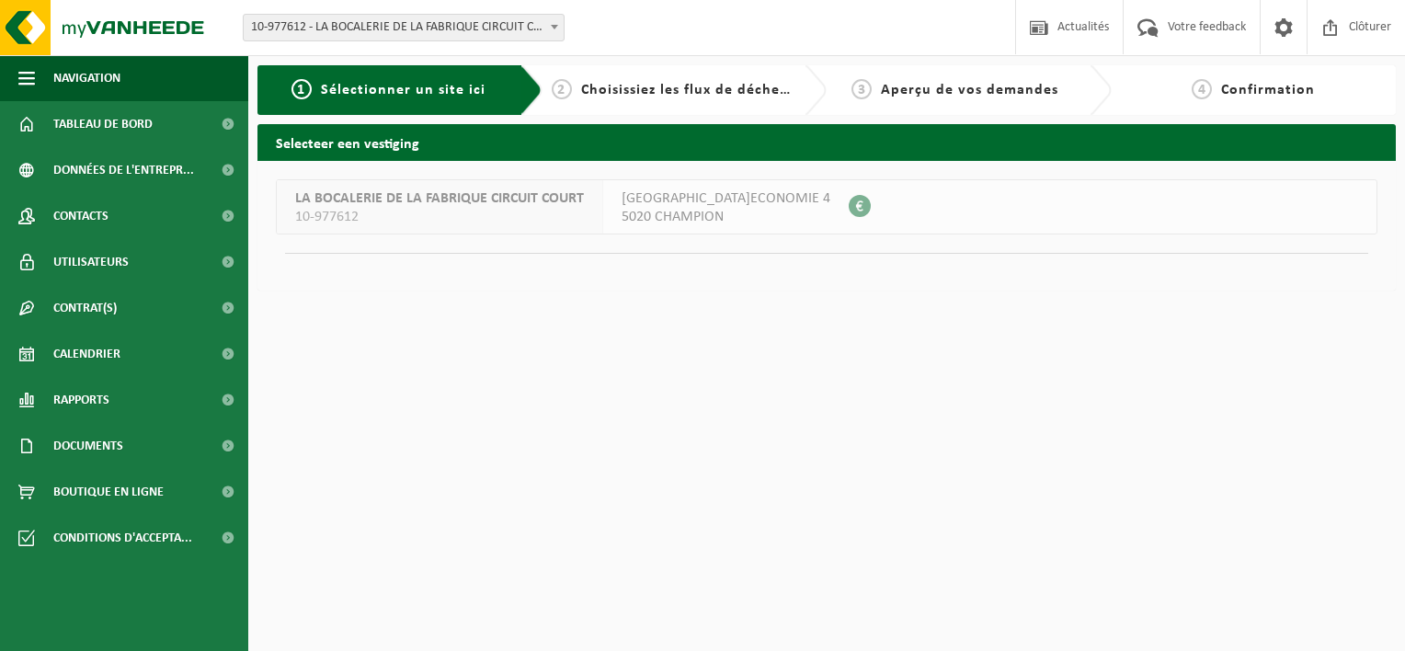
drag, startPoint x: 559, startPoint y: 92, endPoint x: 726, endPoint y: 177, distance: 187.5
click at [726, 177] on div "LA BOCALERIE DE LA FABRIQUE CIRCUIT COURT 10-977612 RUE DE L'ECONOMIE 4 5020 CH…" at bounding box center [826, 226] width 1138 height 130
click at [721, 221] on span "5020 CHAMPION" at bounding box center [726, 217] width 209 height 18
click at [721, 220] on span "5020 CHAMPION" at bounding box center [726, 217] width 209 height 18
click at [103, 203] on span "Contacts" at bounding box center [80, 216] width 55 height 46
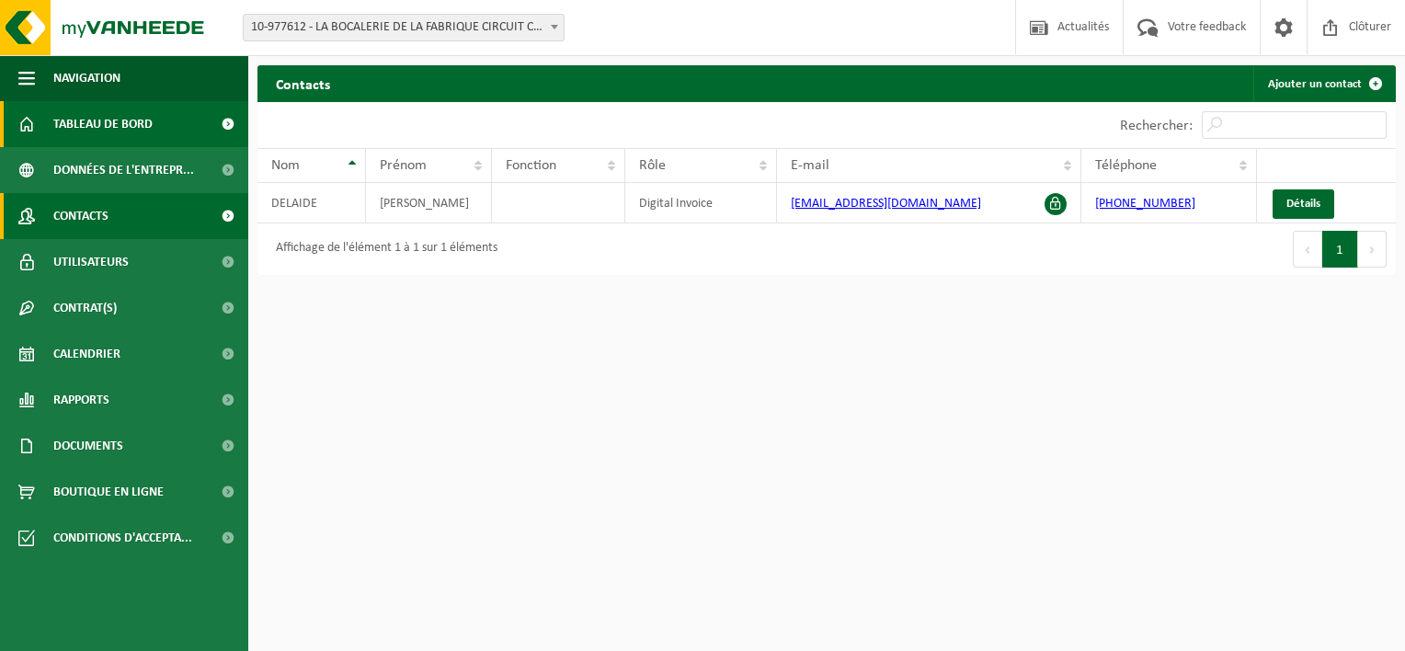
click at [84, 128] on span "Tableau de bord" at bounding box center [102, 124] width 99 height 46
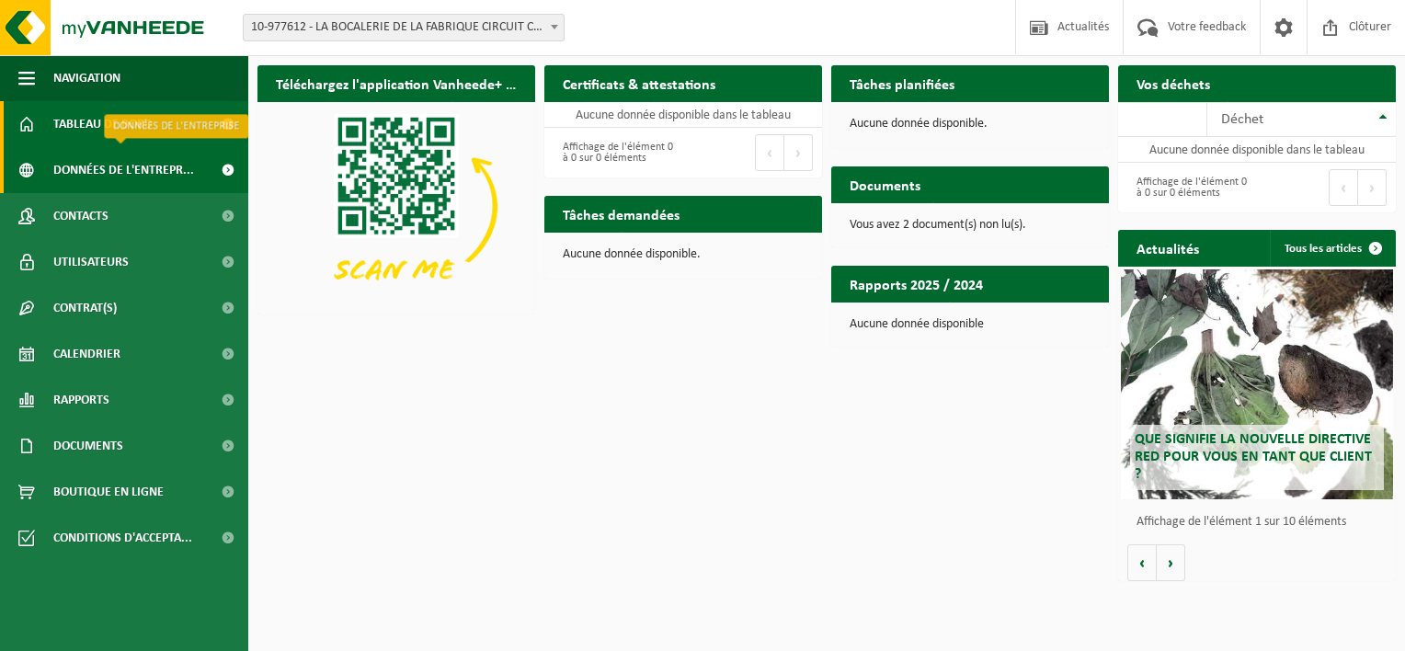
click at [86, 180] on span "Données de l'entrepr..." at bounding box center [123, 170] width 141 height 46
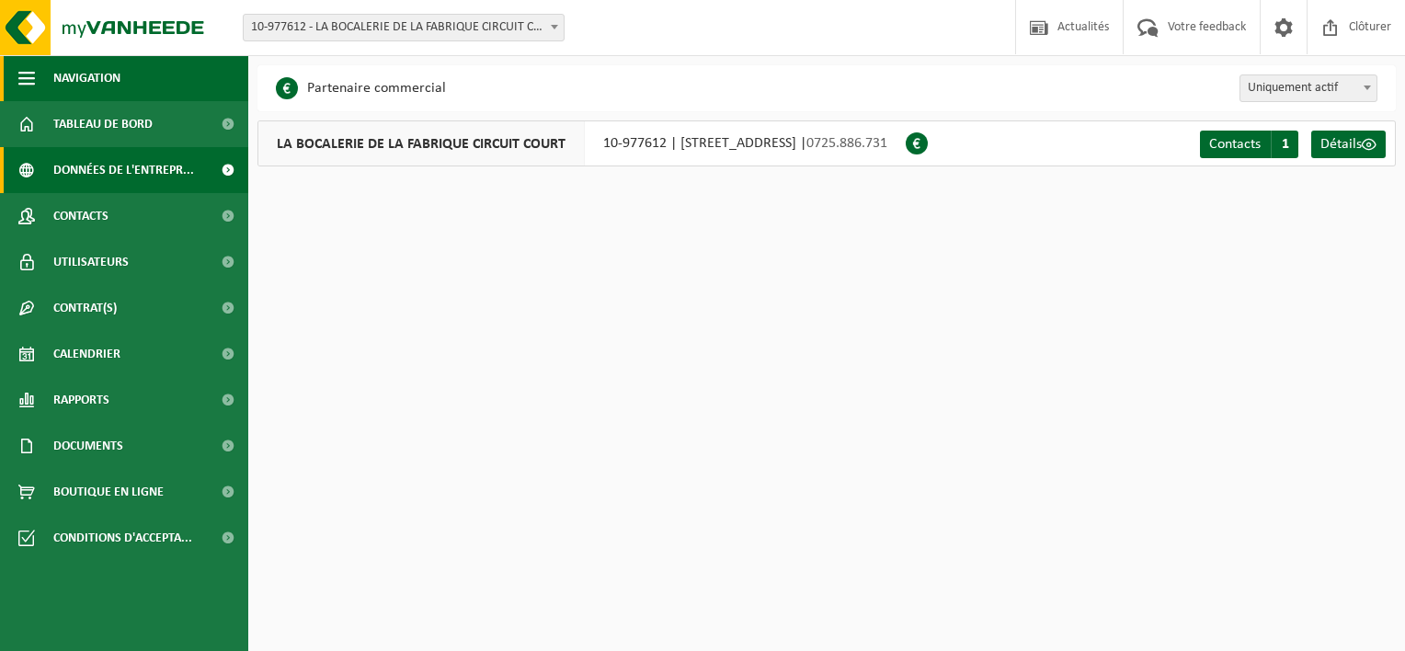
click at [30, 77] on span "button" at bounding box center [26, 78] width 17 height 46
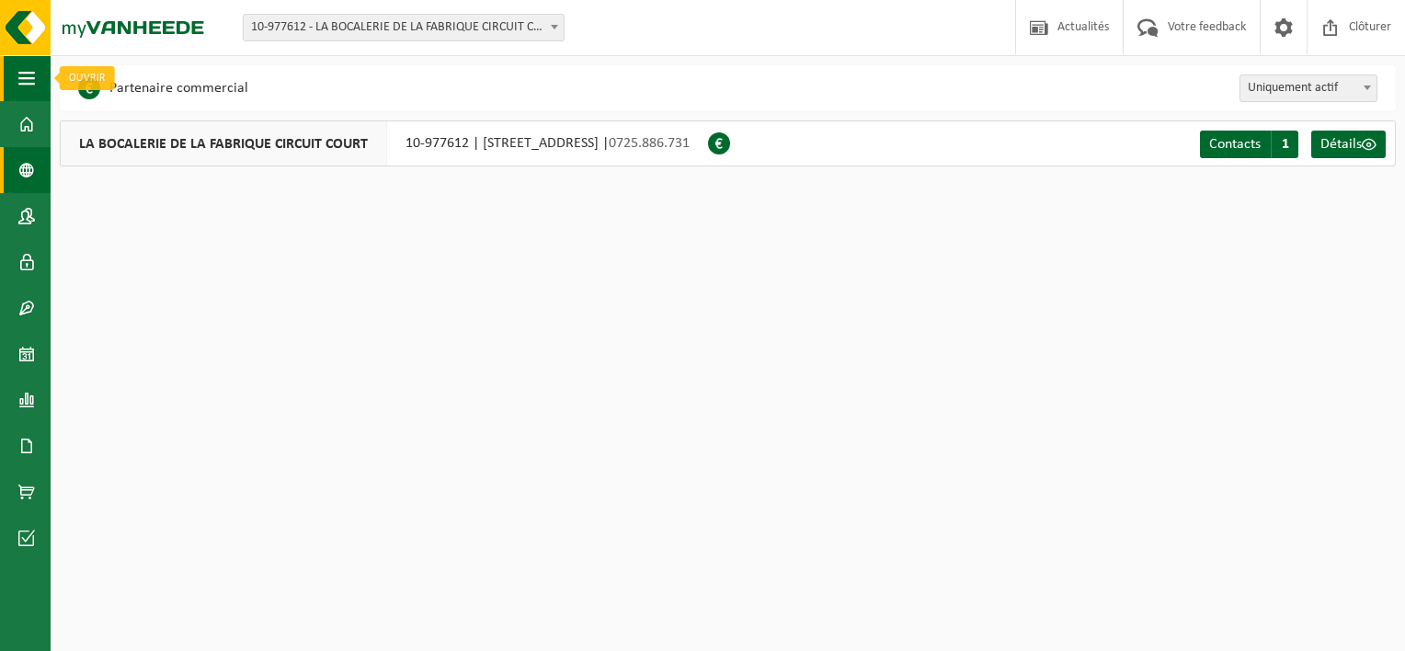
click at [27, 75] on span "button" at bounding box center [26, 78] width 17 height 46
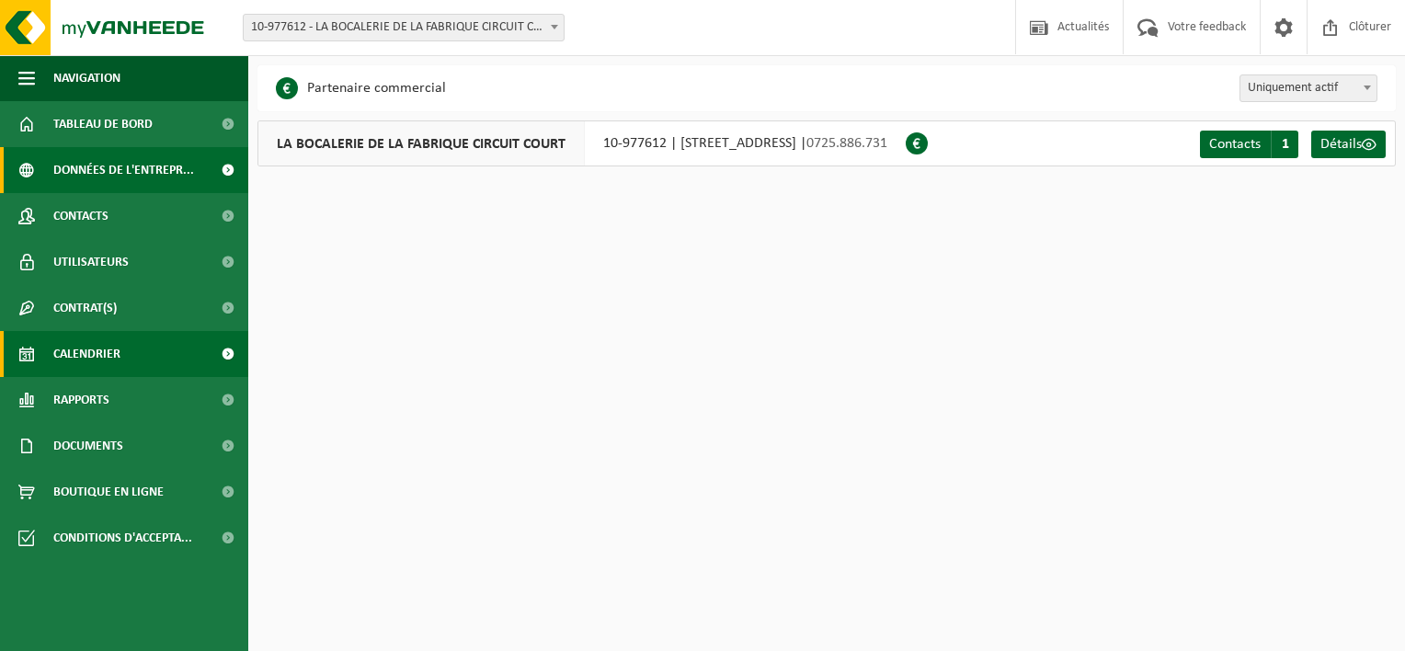
click at [80, 368] on span "Calendrier" at bounding box center [86, 354] width 67 height 46
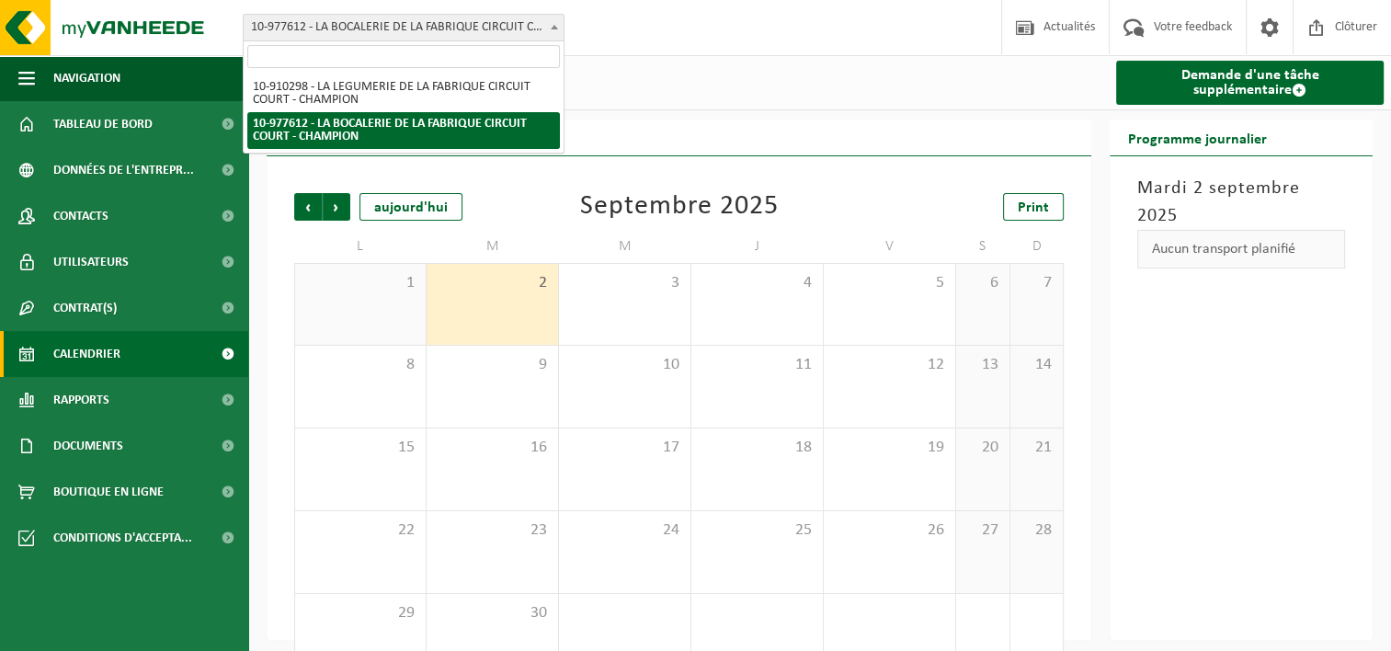
click at [537, 29] on span "10-977612 - LA BOCALERIE DE LA FABRIQUE CIRCUIT COURT - CHAMPION" at bounding box center [404, 28] width 320 height 26
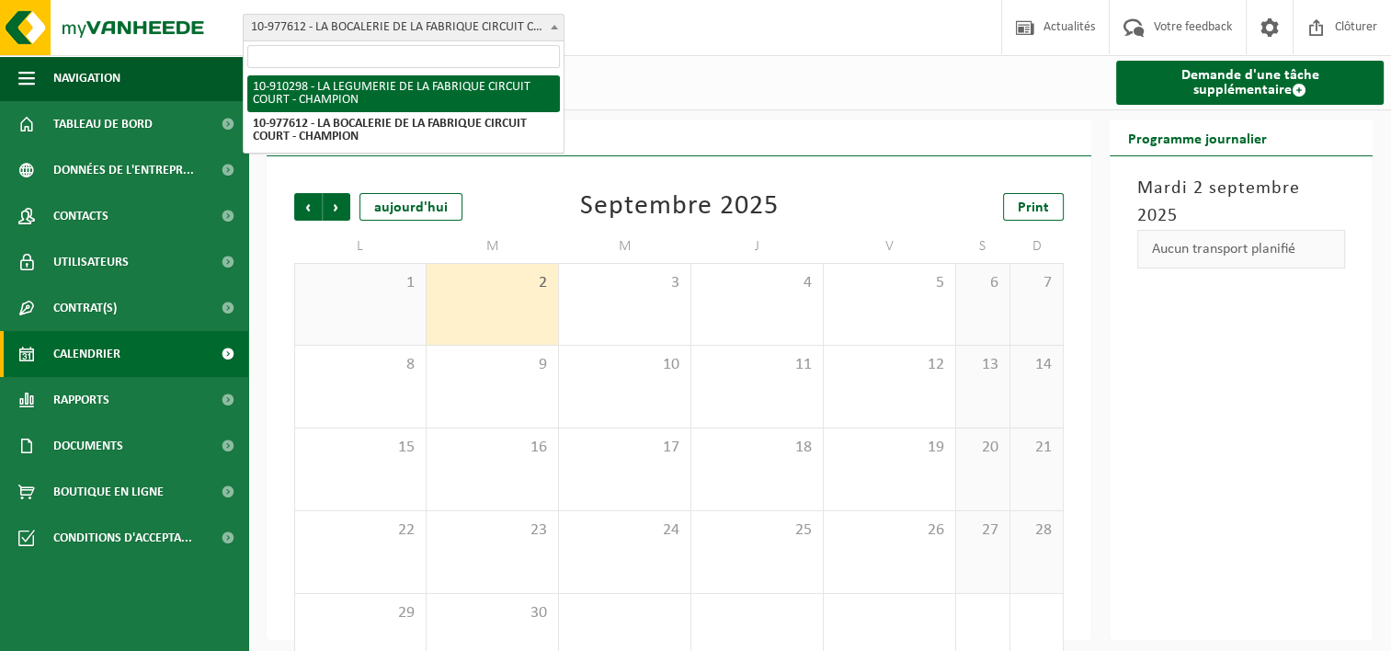
select select "125072"
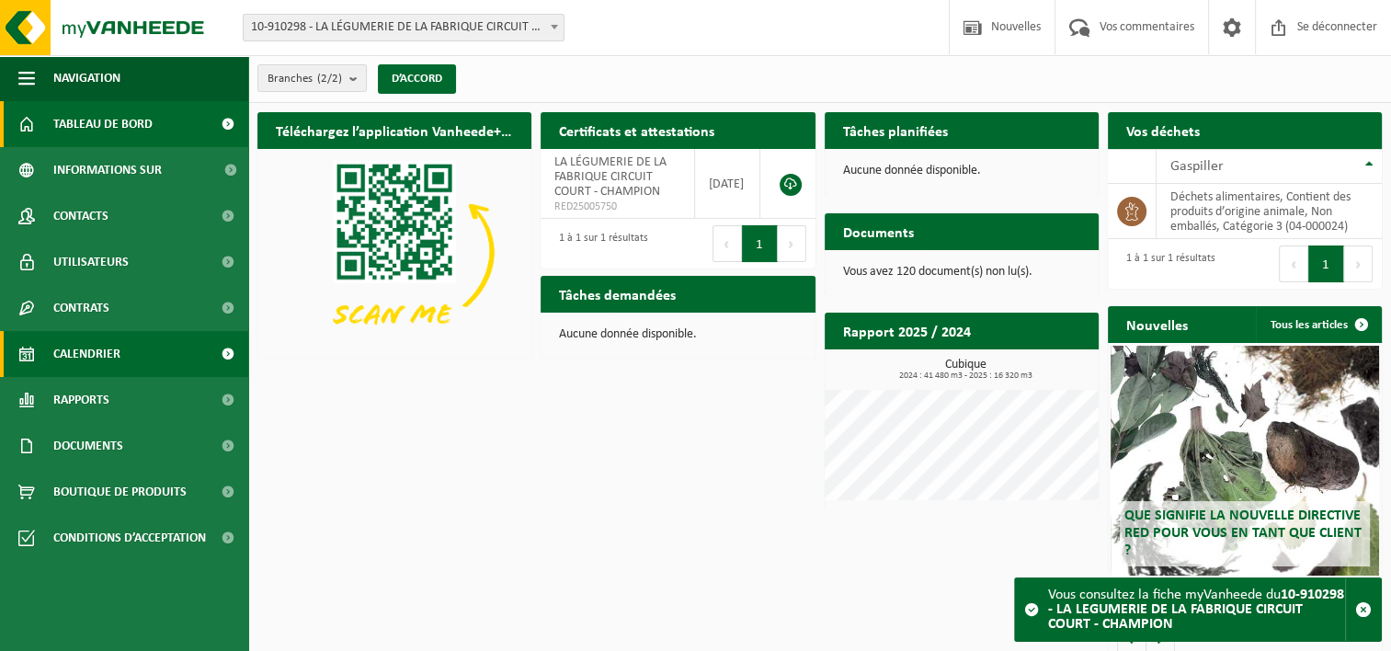
click at [83, 353] on span "Calendrier" at bounding box center [86, 354] width 67 height 46
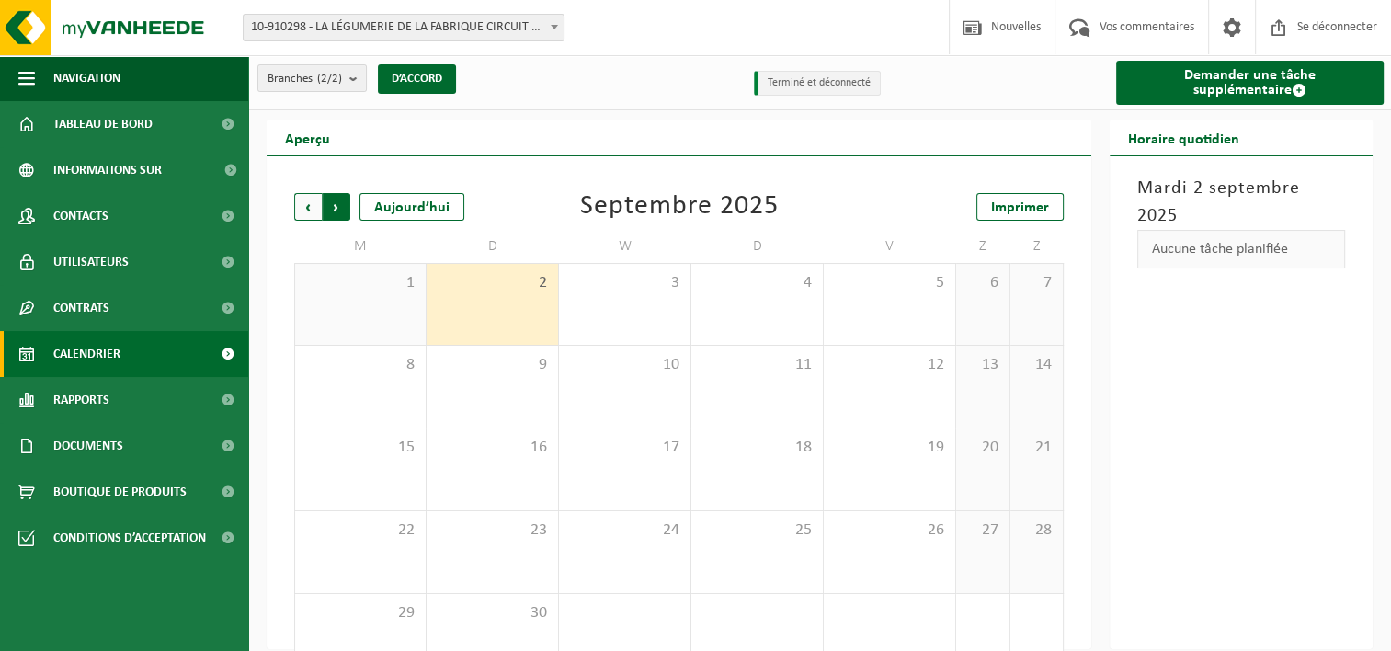
drag, startPoint x: 309, startPoint y: 209, endPoint x: 337, endPoint y: 224, distance: 31.7
click at [309, 210] on span "Précédent" at bounding box center [308, 207] width 28 height 28
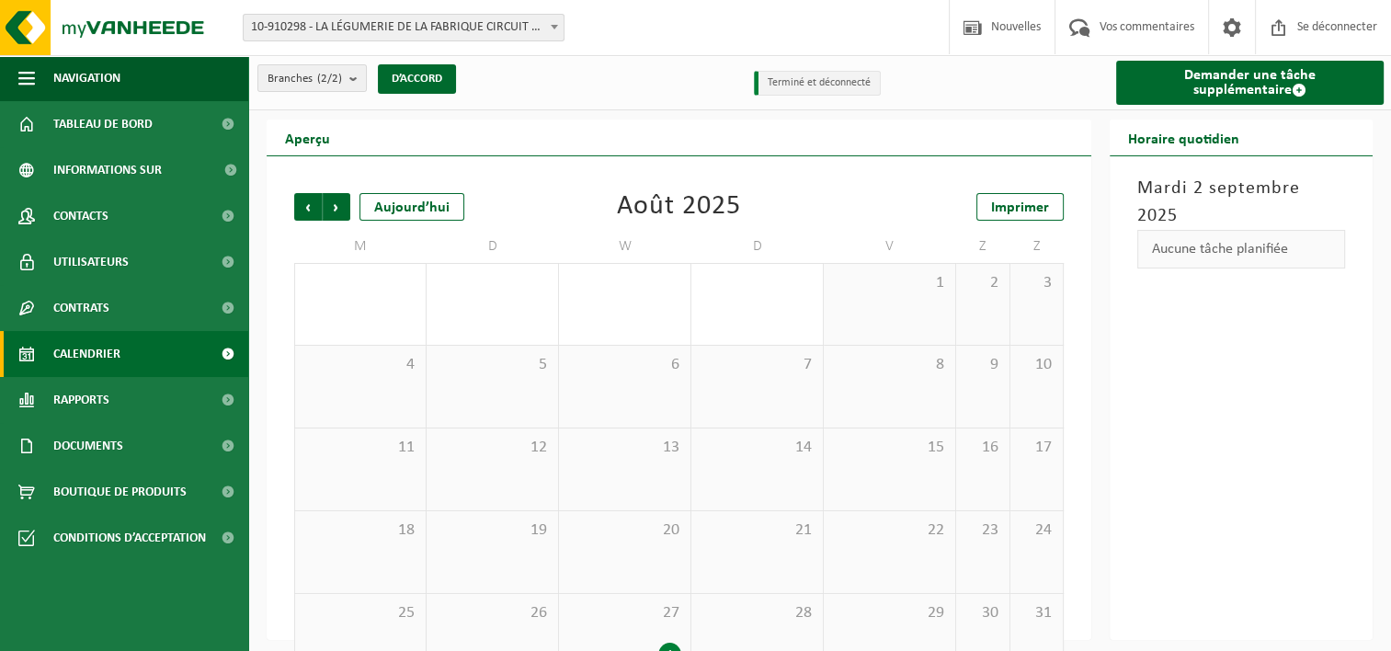
click at [551, 25] on b at bounding box center [554, 27] width 7 height 5
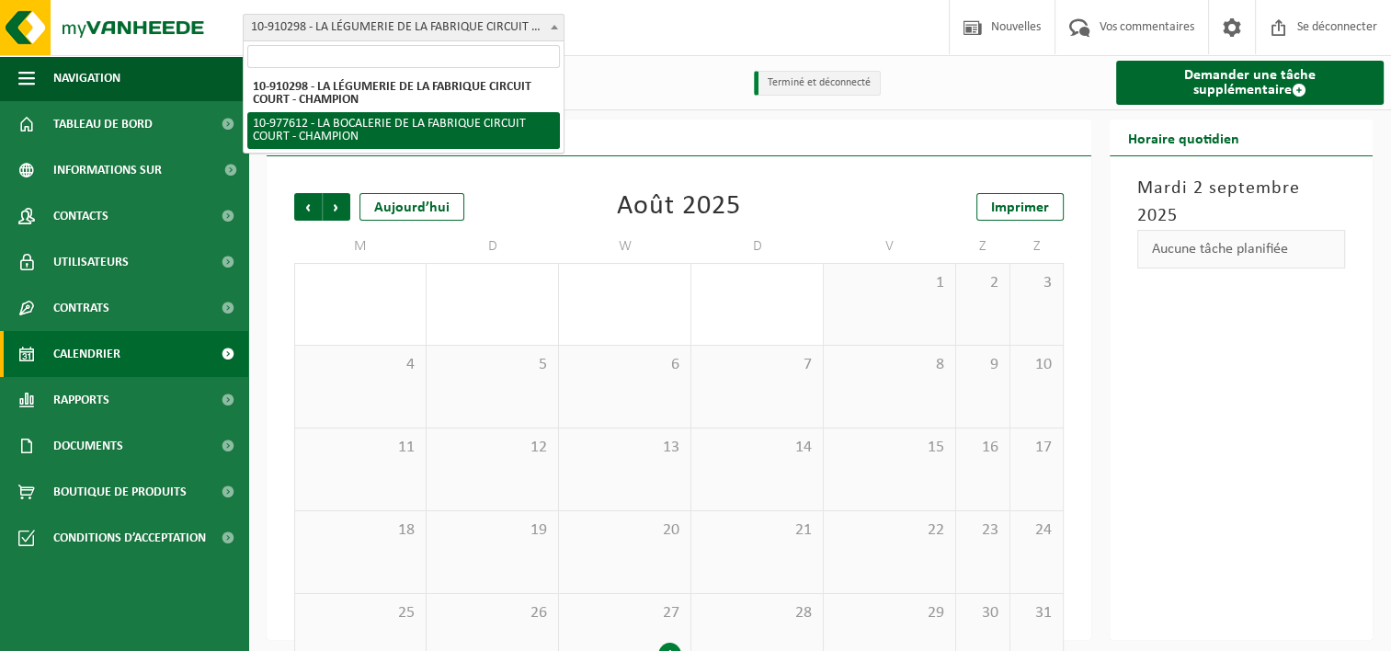
select select "159580"
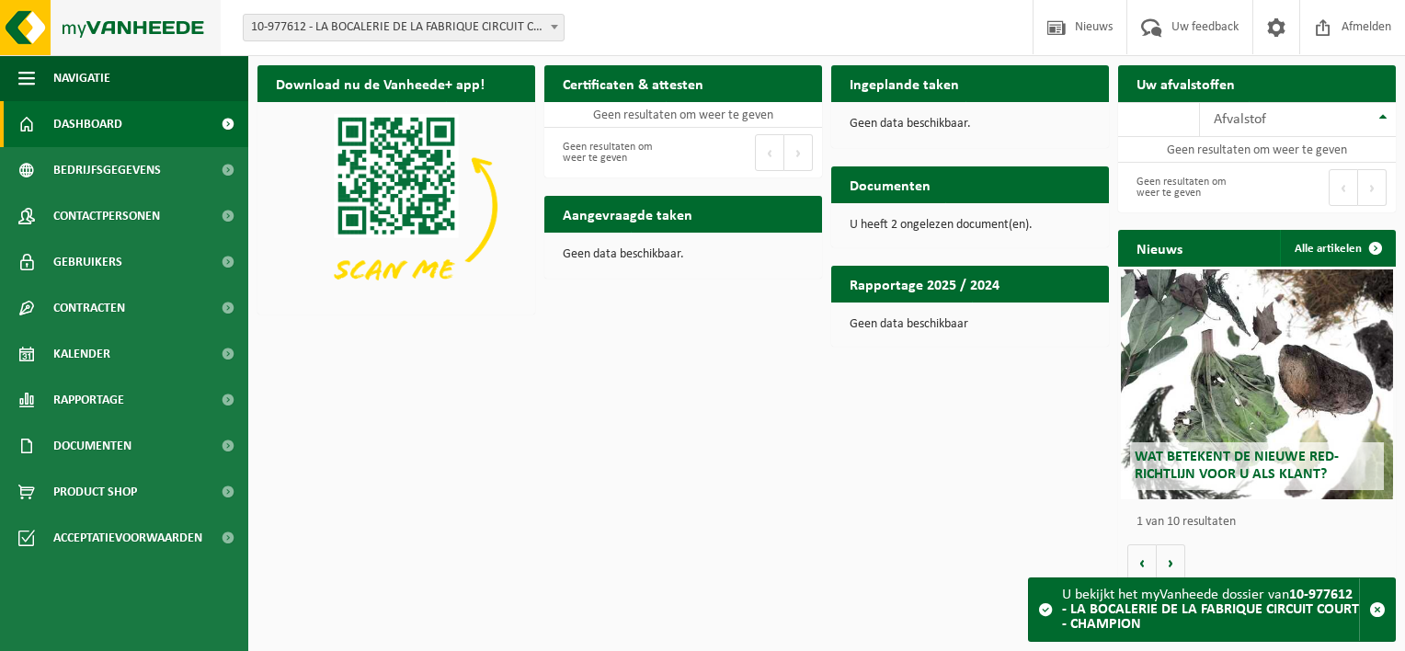
click at [96, 29] on img at bounding box center [110, 27] width 221 height 55
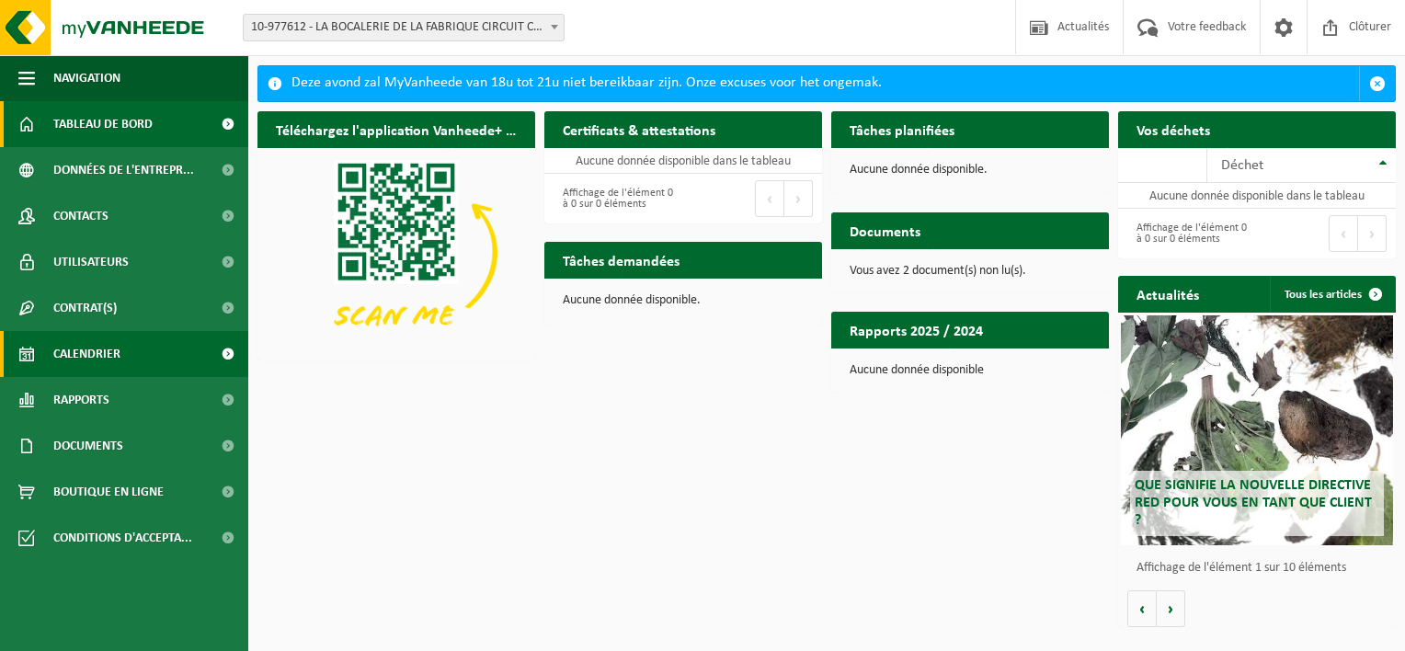
click at [109, 369] on span "Calendrier" at bounding box center [86, 354] width 67 height 46
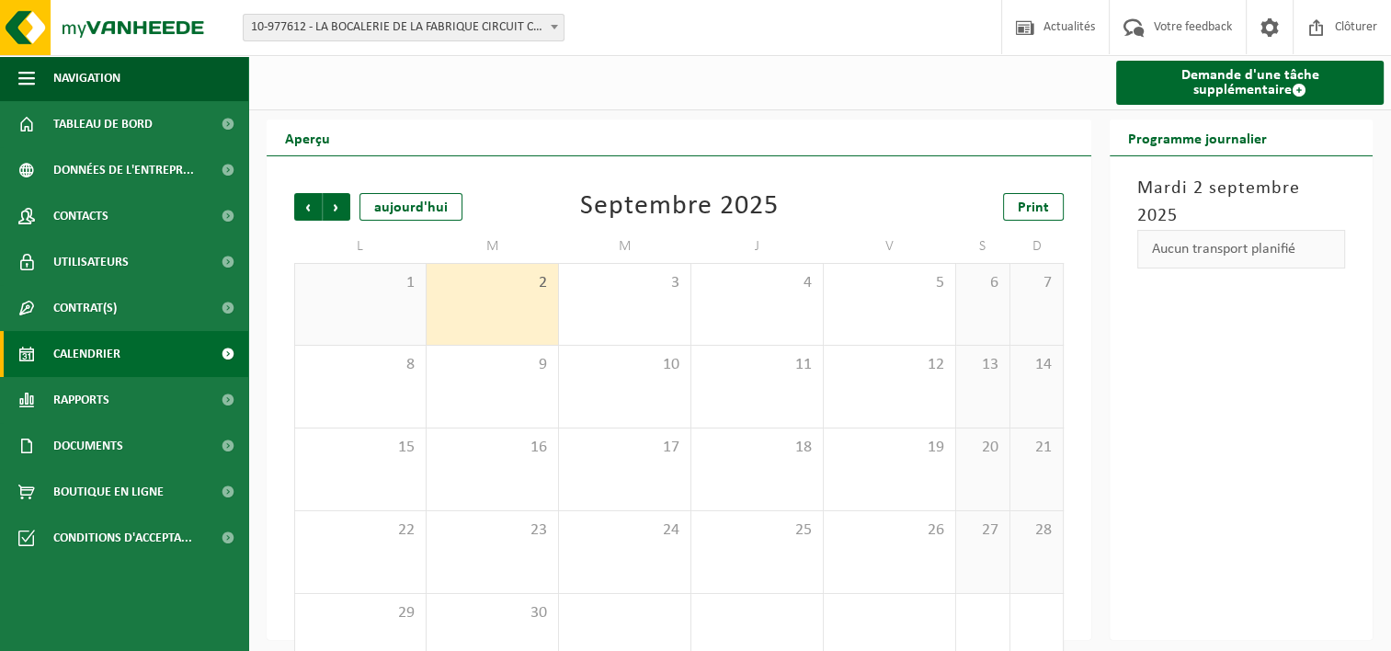
click at [1247, 232] on div "Aucun transport planifié" at bounding box center [1242, 249] width 208 height 39
click at [1265, 88] on link "Demande d'une tâche supplémentaire" at bounding box center [1250, 83] width 268 height 44
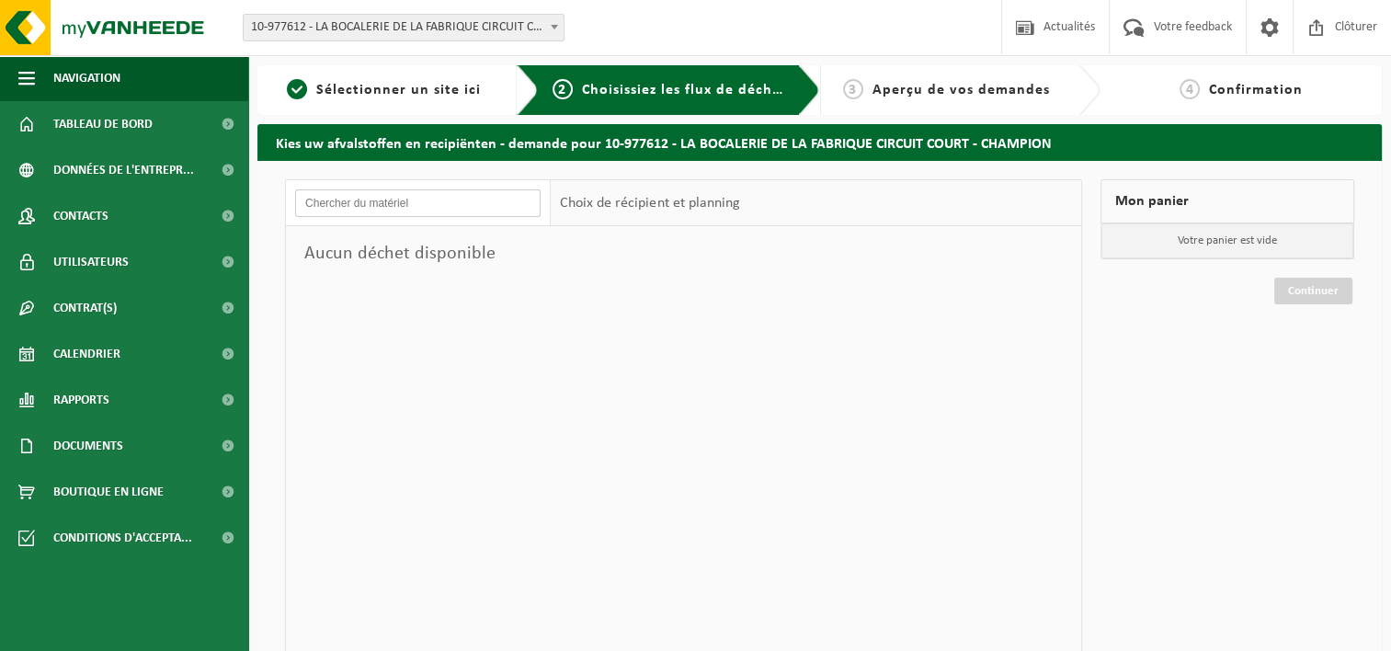
click at [397, 206] on input "text" at bounding box center [418, 203] width 246 height 28
click at [585, 204] on div "Choix de récipient et planning" at bounding box center [650, 203] width 198 height 46
click at [471, 199] on input "text" at bounding box center [418, 203] width 246 height 28
type input "B"
type input "BOX"
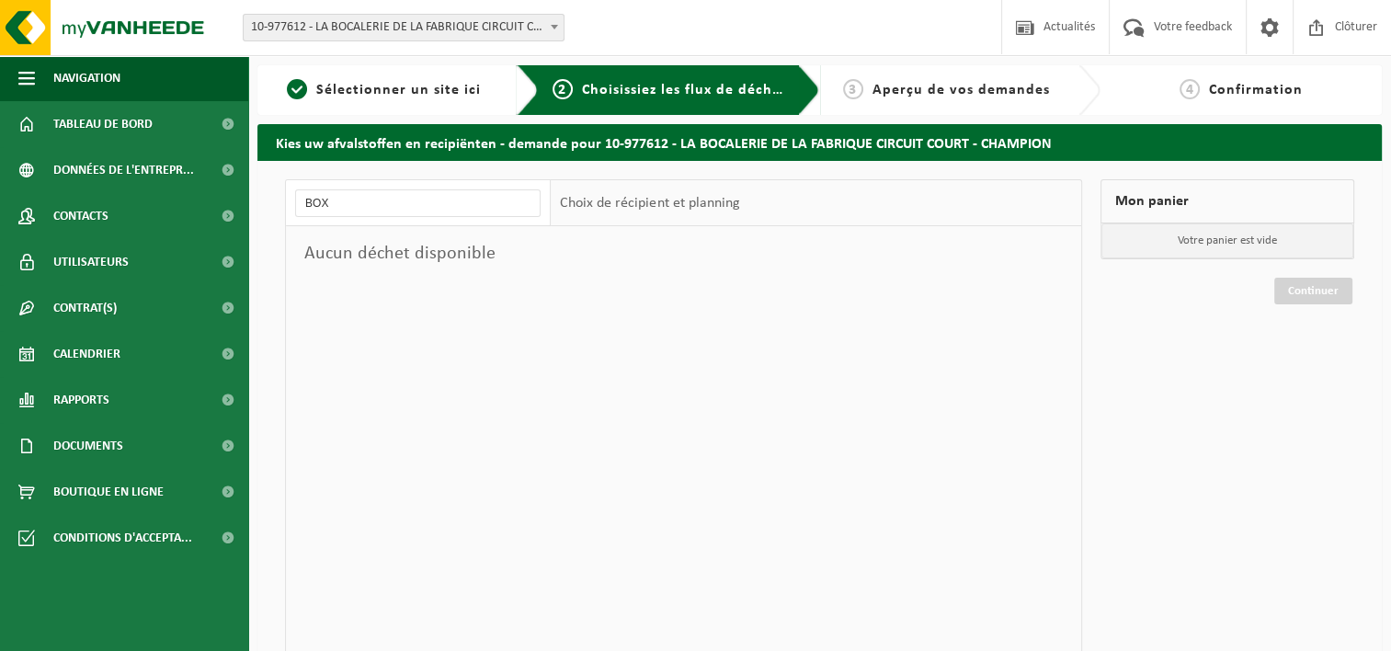
drag, startPoint x: 755, startPoint y: 206, endPoint x: 962, endPoint y: 198, distance: 207.1
click at [758, 206] on div "Choix de récipient et planning" at bounding box center [816, 203] width 531 height 46
click at [1151, 196] on div "Mon panier" at bounding box center [1228, 201] width 254 height 44
click at [875, 96] on span "Aperçu de vos demandes" at bounding box center [961, 90] width 177 height 15
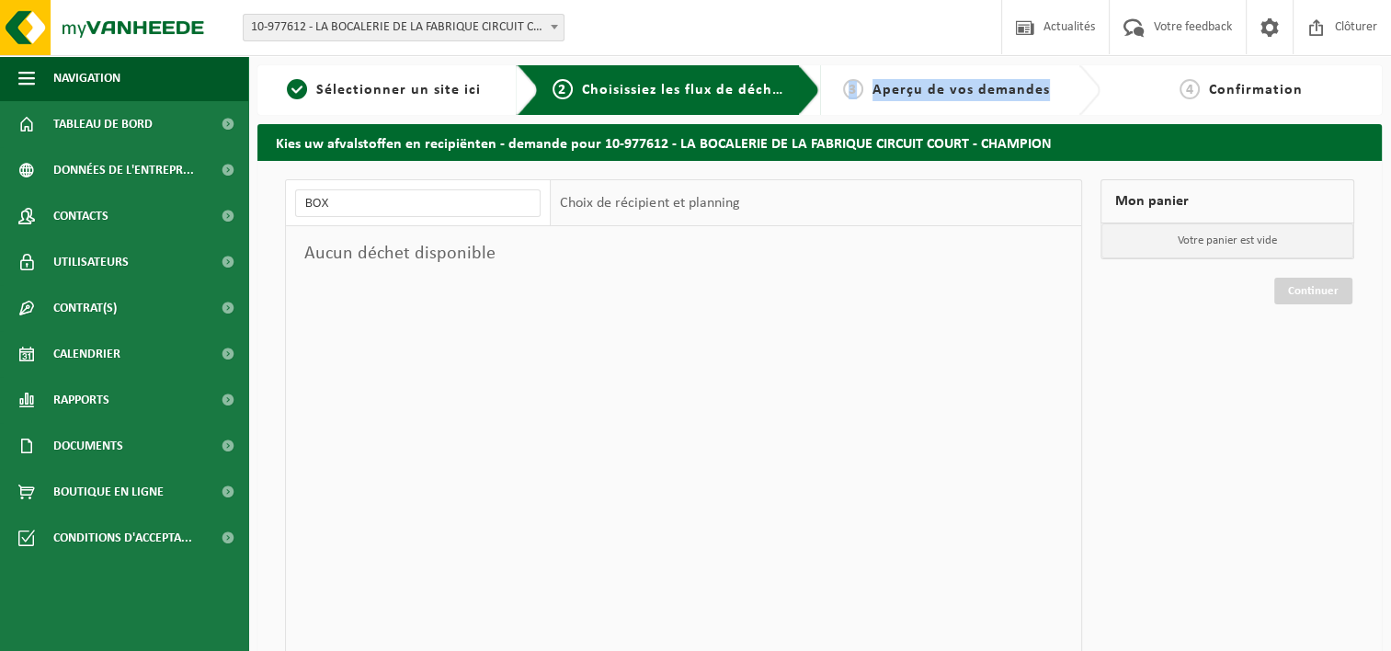
click at [876, 96] on span "Aperçu de vos demandes" at bounding box center [961, 90] width 177 height 15
drag, startPoint x: 876, startPoint y: 96, endPoint x: 1141, endPoint y: 193, distance: 282.2
click at [1141, 193] on div "Mon panier" at bounding box center [1228, 201] width 254 height 44
click at [791, 217] on div "Choix de récipient et planning" at bounding box center [816, 203] width 531 height 46
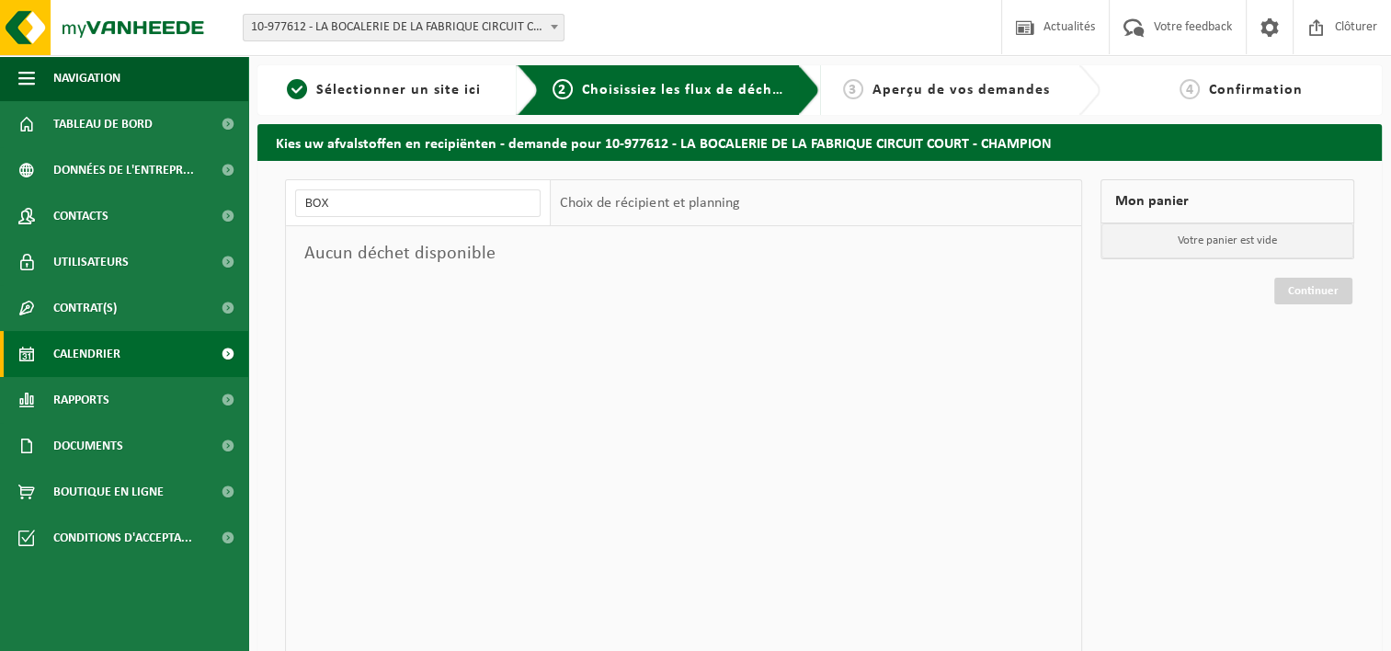
click at [88, 356] on span "Calendrier" at bounding box center [86, 354] width 67 height 46
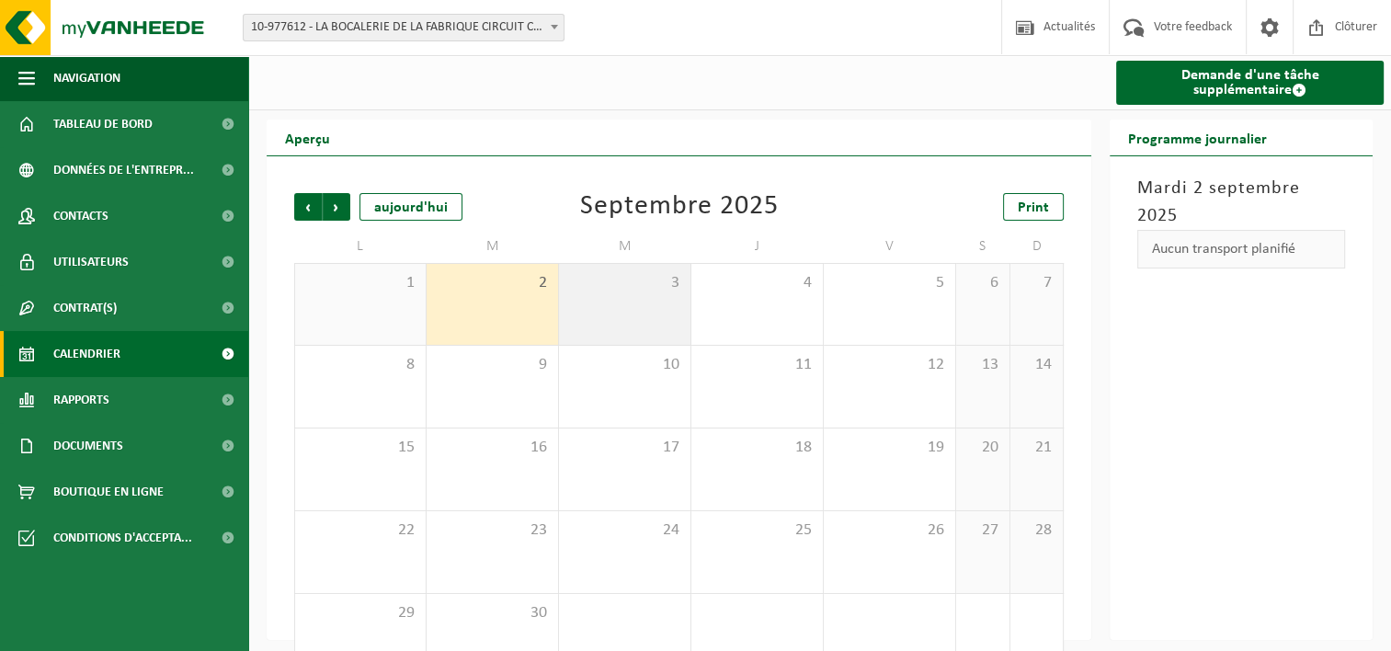
click at [659, 326] on div "3" at bounding box center [625, 304] width 132 height 81
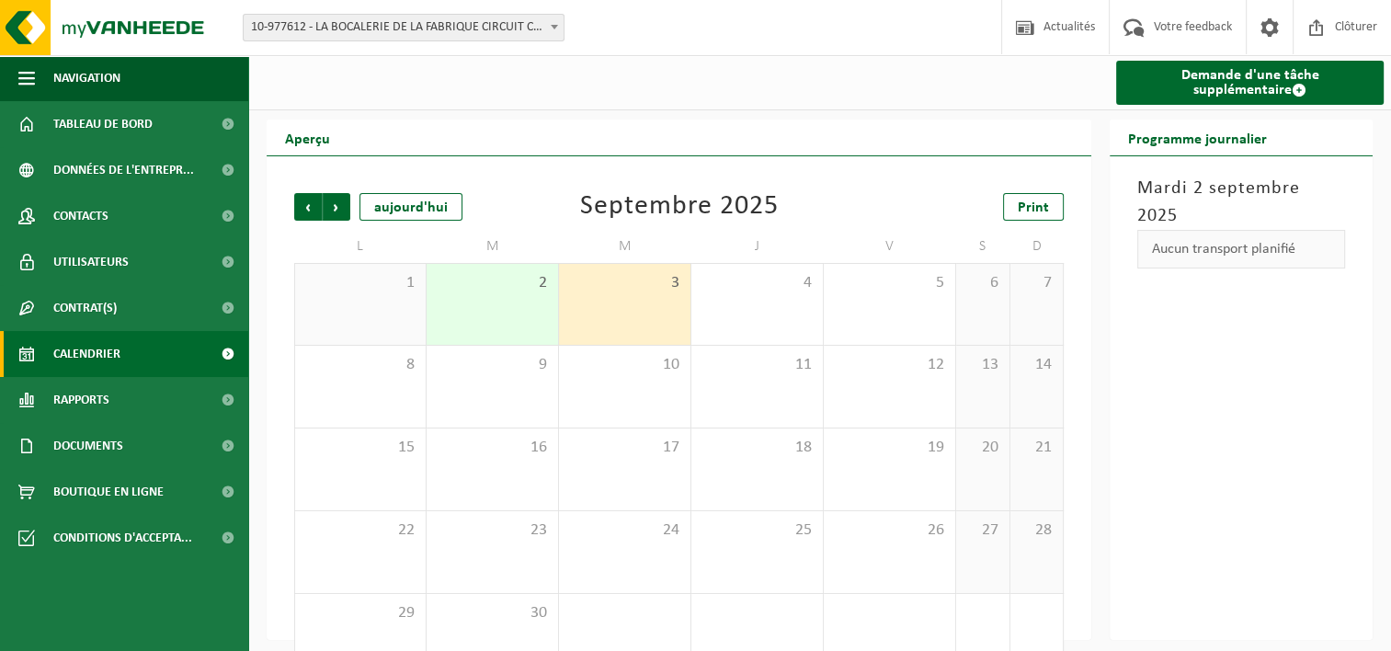
click at [670, 326] on div "3" at bounding box center [625, 304] width 132 height 81
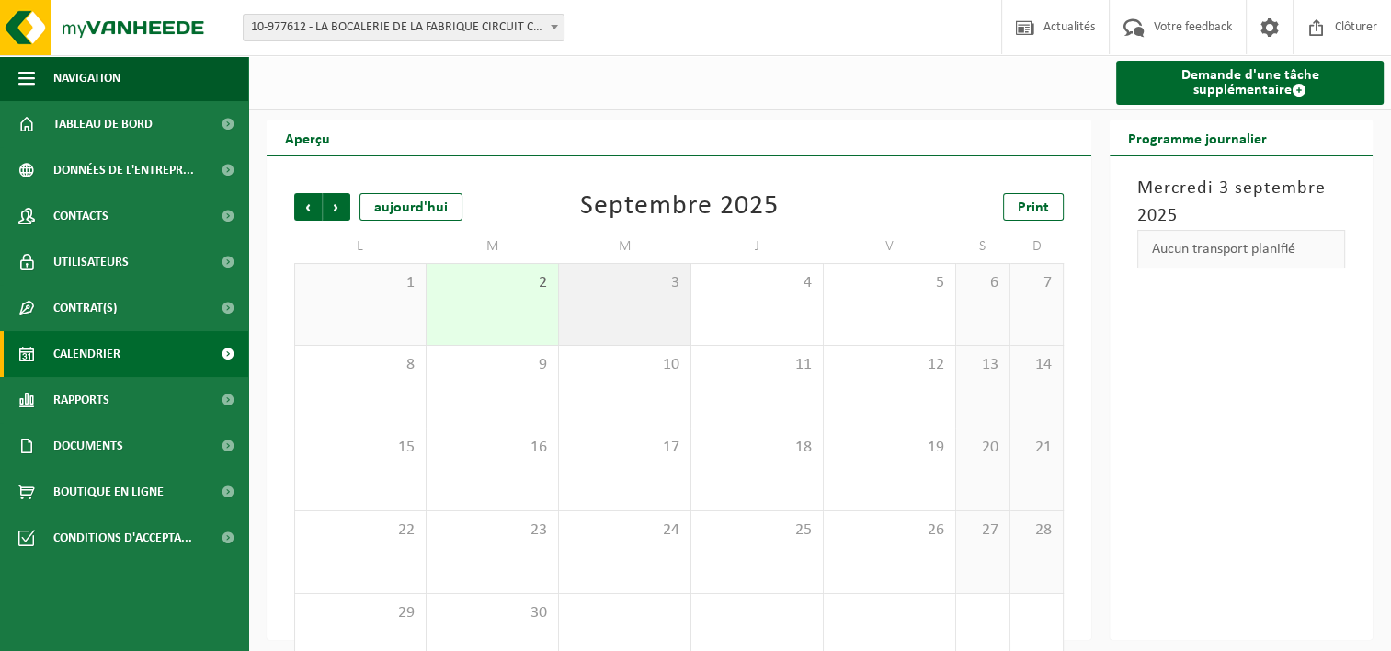
click at [610, 293] on span "3" at bounding box center [624, 283] width 113 height 20
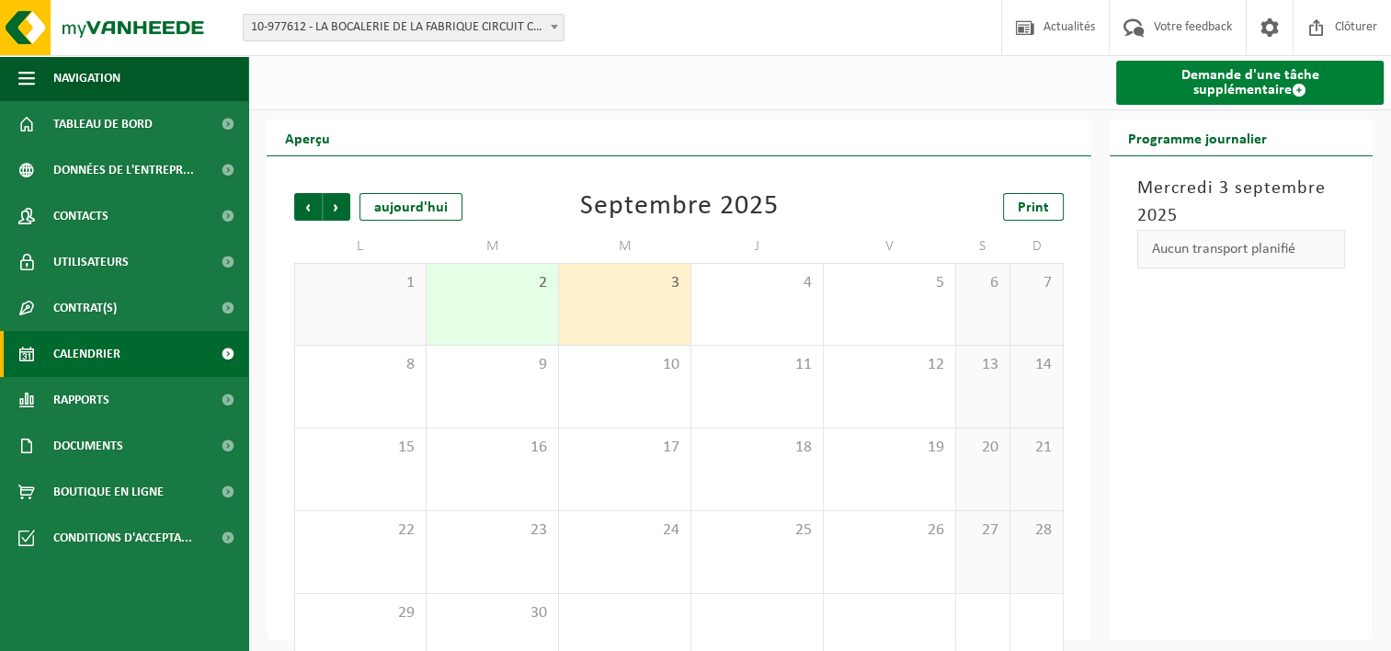
click at [1239, 86] on link "Demande d'une tâche supplémentaire" at bounding box center [1250, 83] width 268 height 44
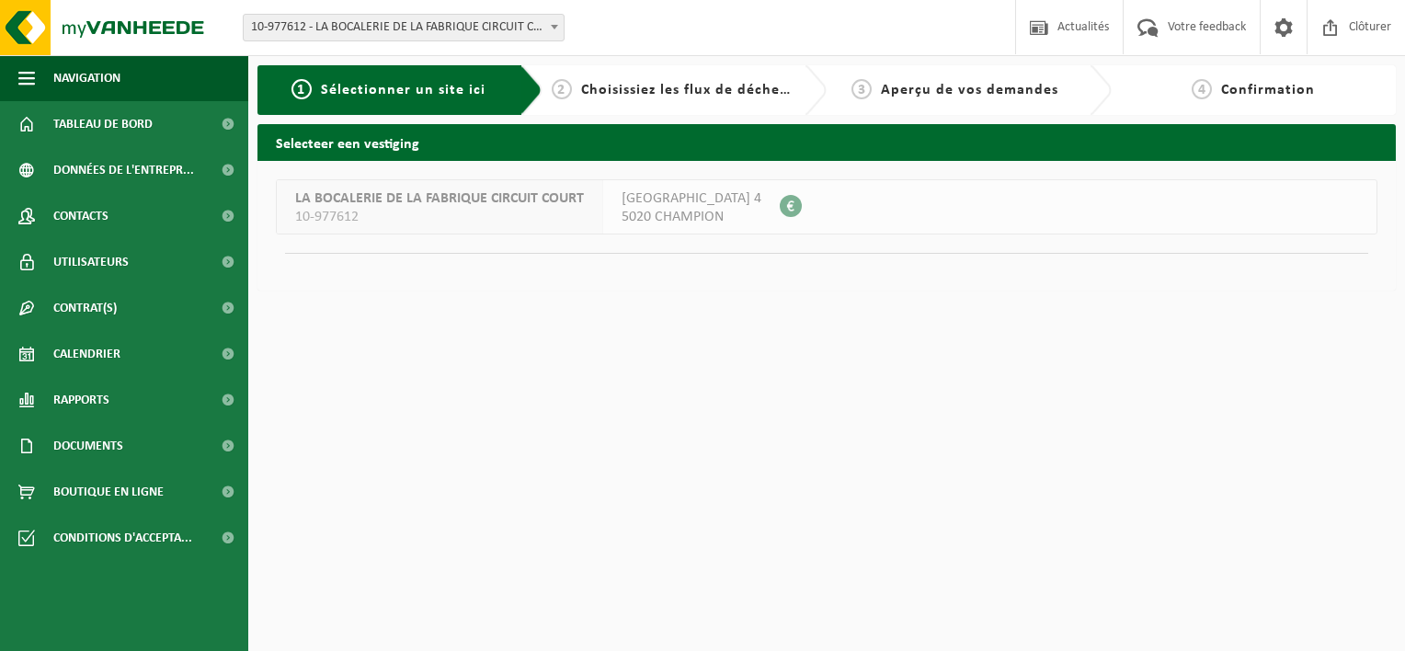
click at [442, 231] on div "LA BOCALERIE DE LA FABRIQUE CIRCUIT COURT 10-977612" at bounding box center [440, 206] width 326 height 53
click at [791, 205] on span at bounding box center [791, 206] width 22 height 22
click at [318, 206] on span "LA BOCALERIE DE LA FABRIQUE CIRCUIT COURT" at bounding box center [439, 198] width 289 height 18
click at [312, 201] on span "LA BOCALERIE DE LA FABRIQUE CIRCUIT COURT" at bounding box center [439, 198] width 289 height 18
click at [256, 210] on div "Selecteer een vestiging LA BOCALERIE DE LA FABRIQUE CIRCUIT COURT 10-977612 RUE…" at bounding box center [826, 212] width 1157 height 176
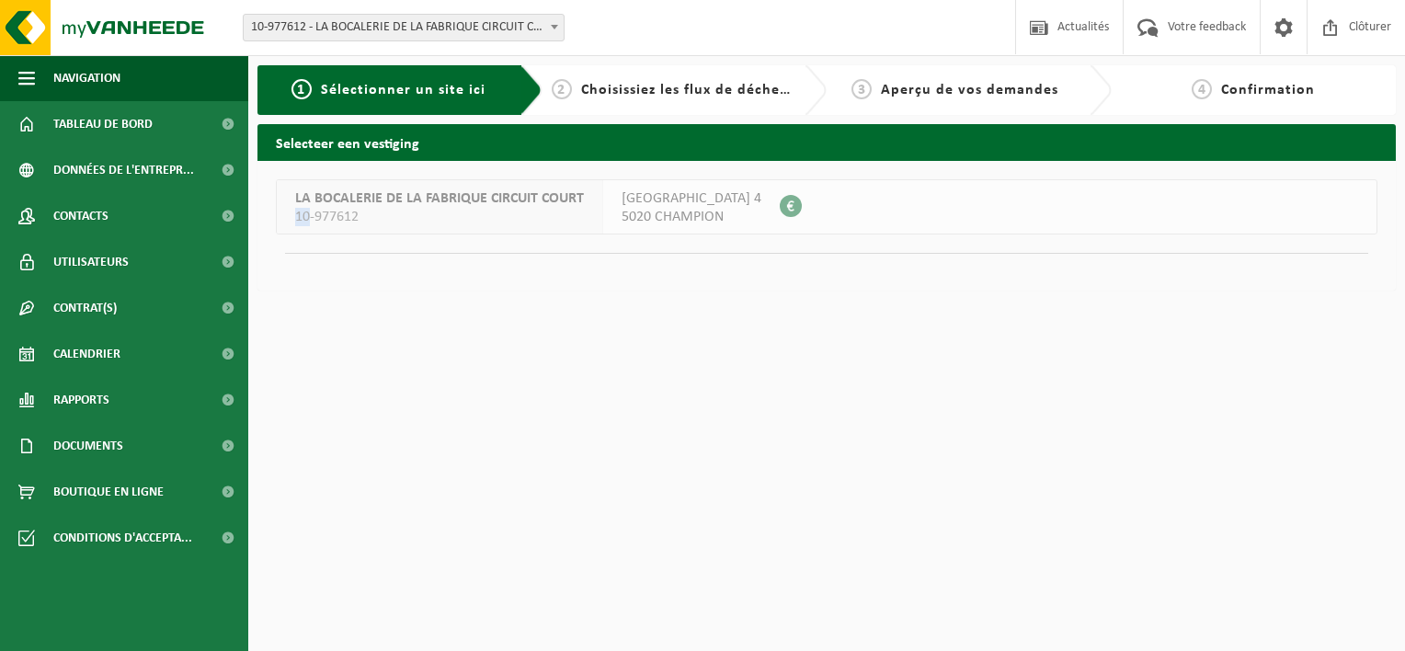
click at [256, 210] on div "Selecteer een vestiging LA BOCALERIE DE LA FABRIQUE CIRCUIT COURT 10-977612 RUE…" at bounding box center [826, 212] width 1157 height 176
drag, startPoint x: 256, startPoint y: 210, endPoint x: 460, endPoint y: 213, distance: 204.2
click at [460, 213] on span "10-977612" at bounding box center [439, 217] width 289 height 18
click at [92, 501] on span "Boutique en ligne" at bounding box center [108, 492] width 110 height 46
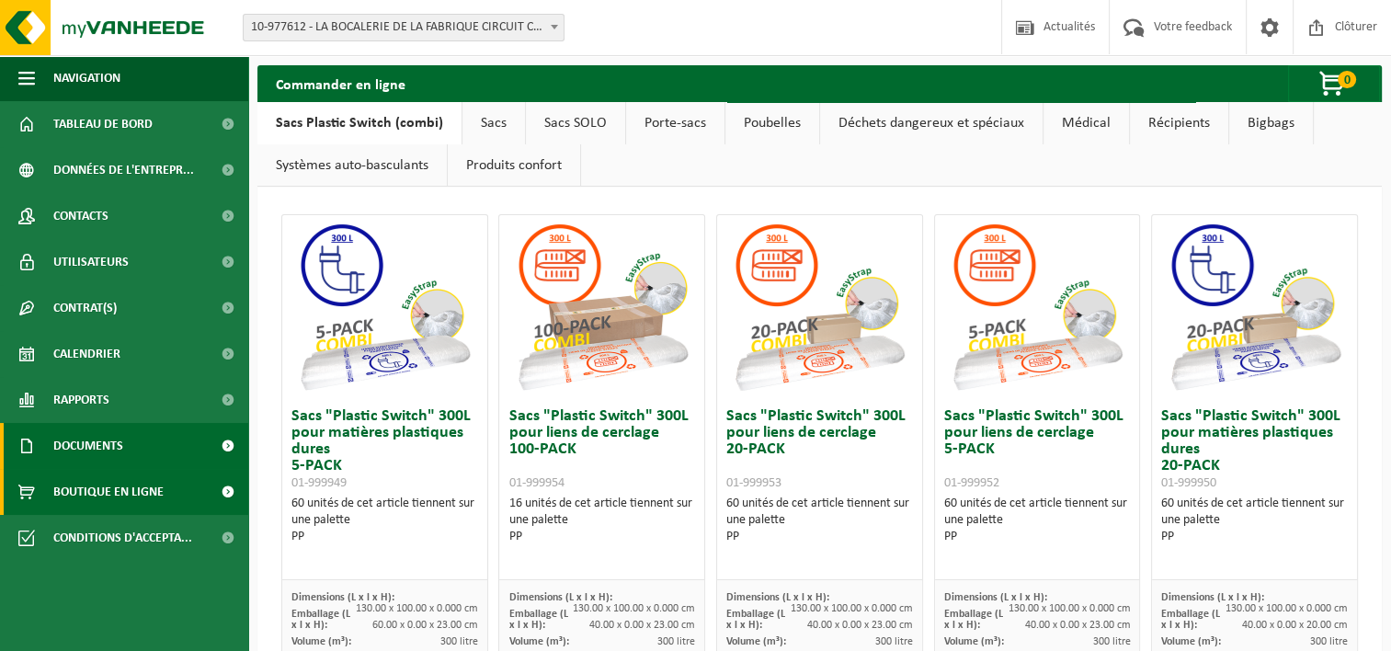
click at [107, 438] on span "Documents" at bounding box center [88, 446] width 70 height 46
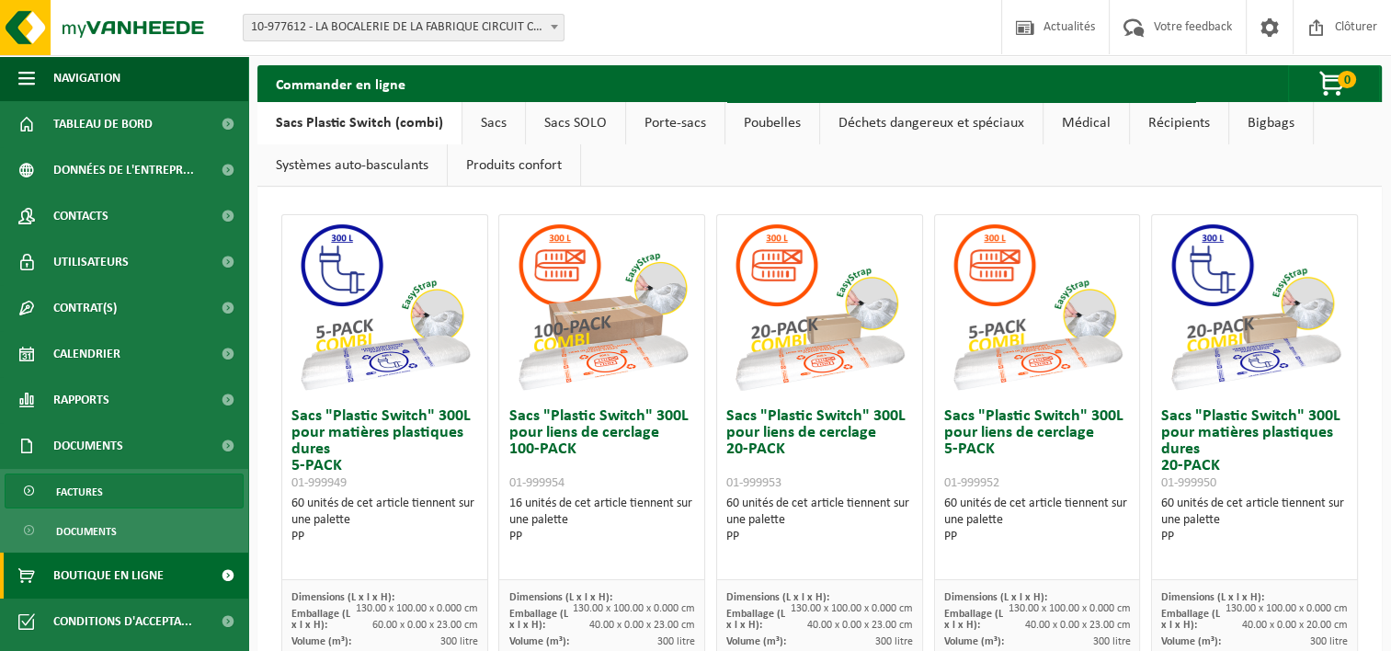
click at [110, 486] on link "Factures" at bounding box center [124, 491] width 239 height 35
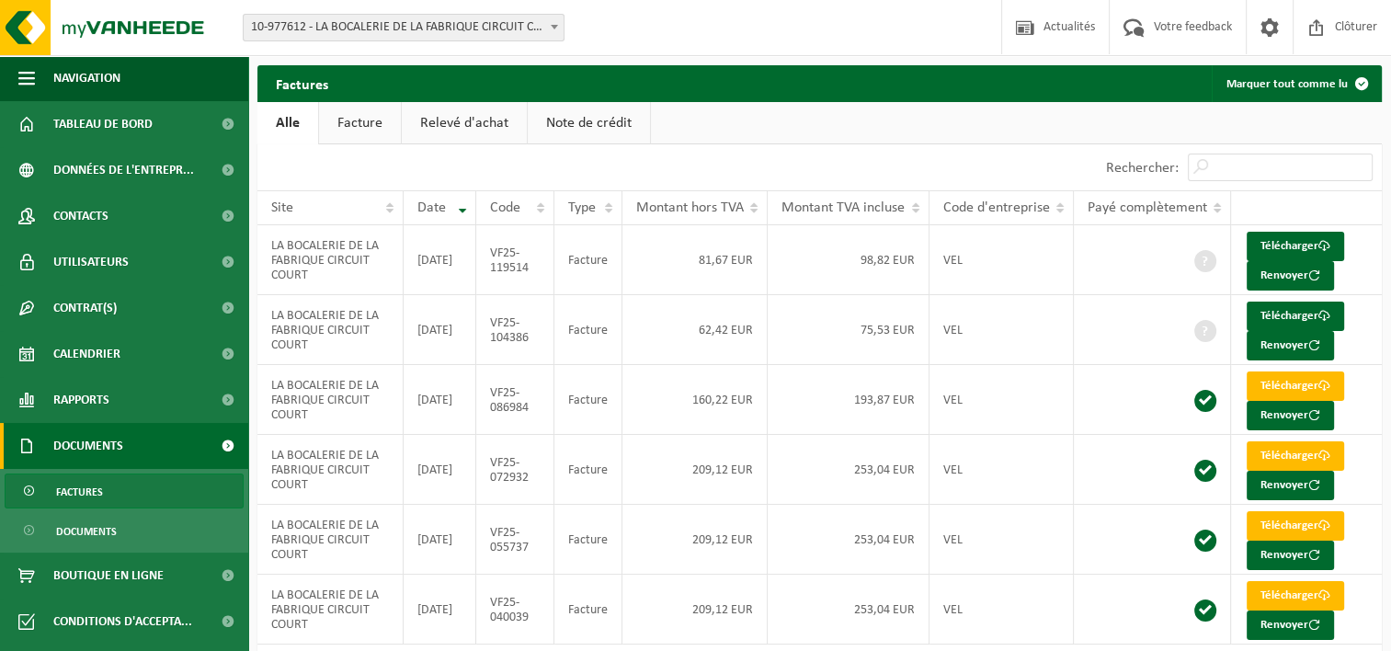
click at [370, 124] on link "Facture" at bounding box center [360, 123] width 82 height 42
click at [487, 134] on link "Relevé d'achat" at bounding box center [465, 123] width 125 height 42
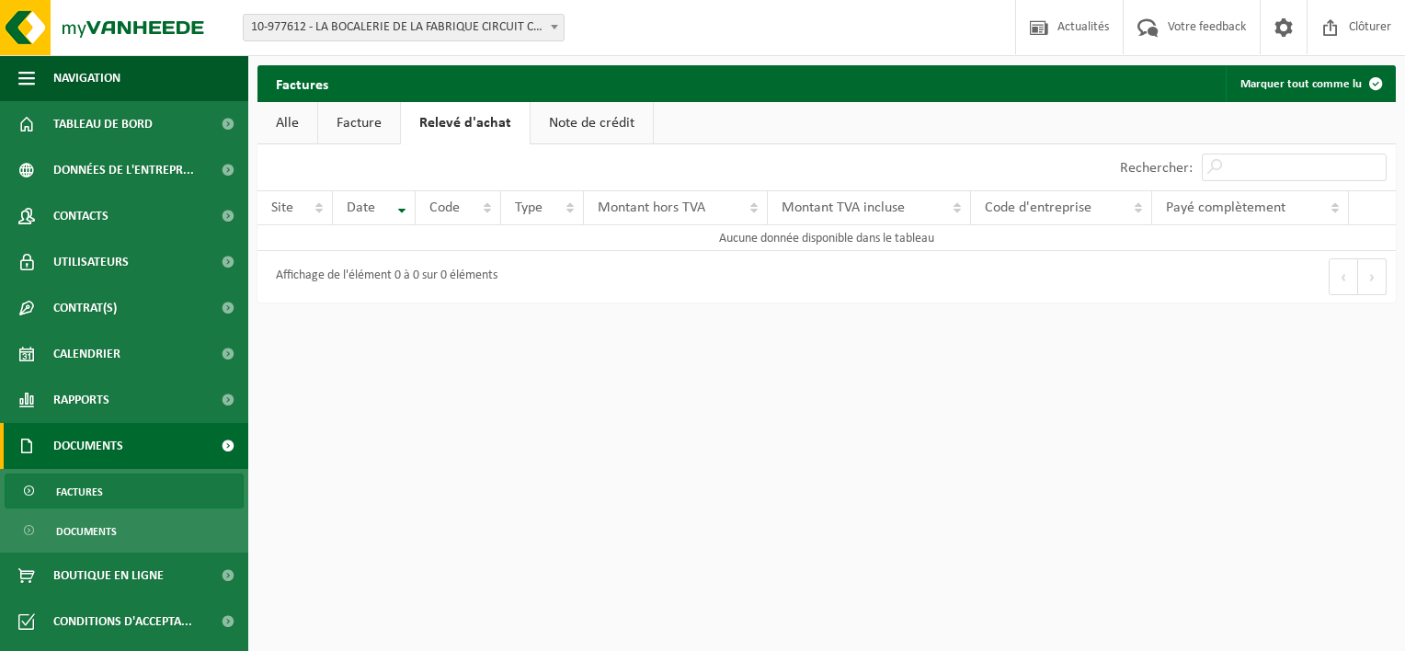
click at [295, 116] on link "Alle" at bounding box center [287, 123] width 60 height 42
